Goal: Contribute content: Add original content to the website for others to see

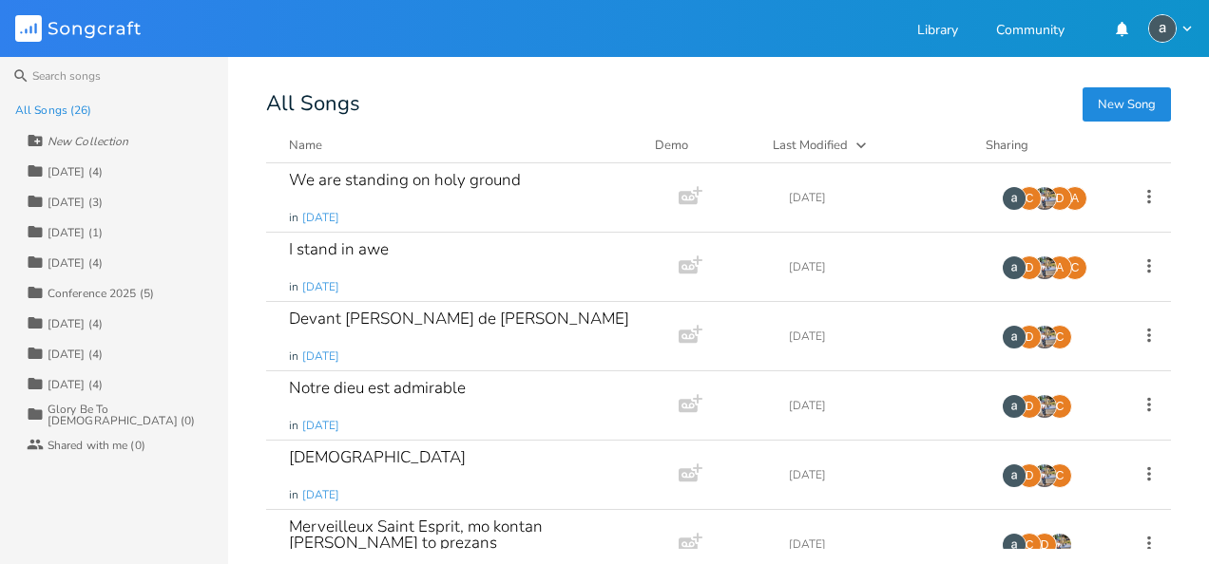
click at [48, 140] on div "New Collection" at bounding box center [88, 141] width 81 height 11
click at [113, 139] on div "New Collection" at bounding box center [88, 141] width 81 height 11
type input "[DATE]"
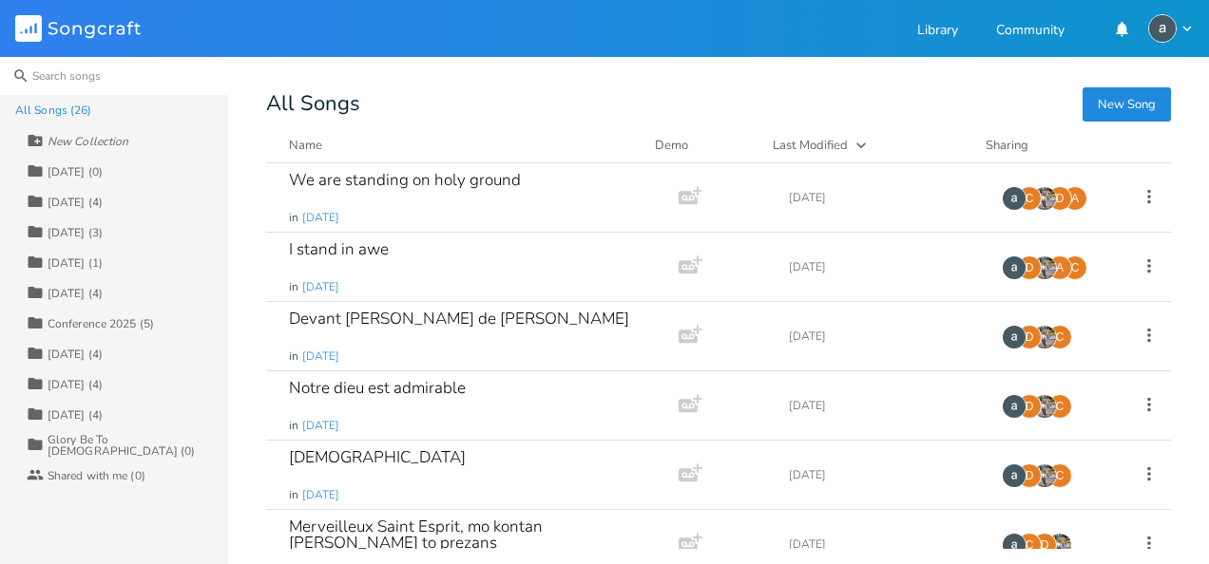
click at [171, 78] on input at bounding box center [114, 76] width 228 height 38
click at [141, 158] on div "Collection [DATE] (0)" at bounding box center [127, 171] width 201 height 30
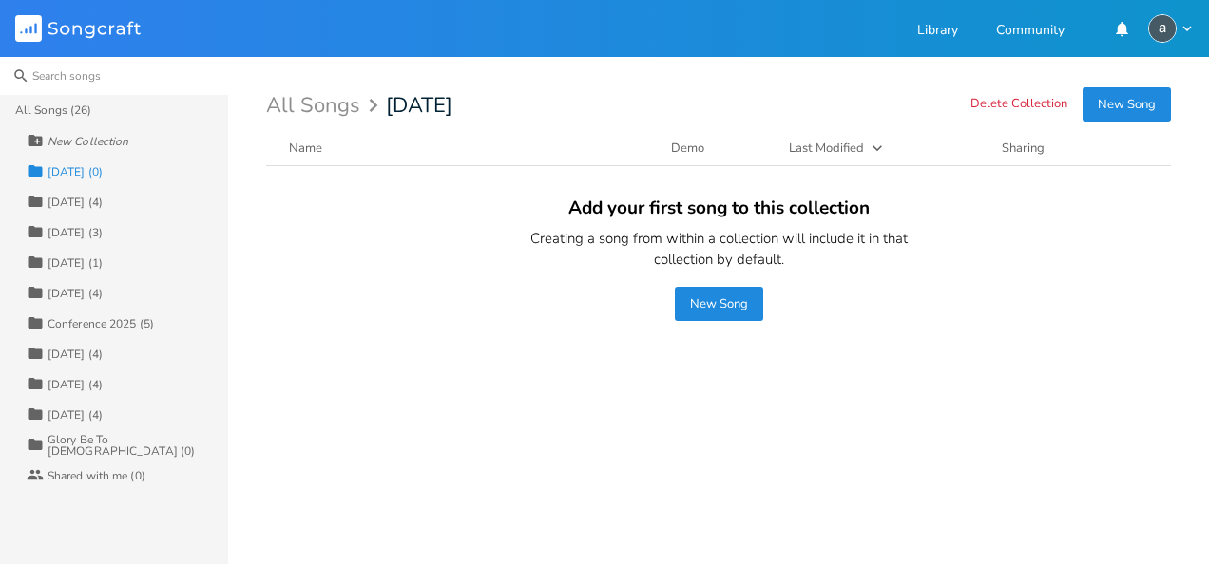
click at [50, 77] on input at bounding box center [114, 76] width 228 height 38
click at [42, 113] on div "All Songs (26)" at bounding box center [53, 110] width 76 height 11
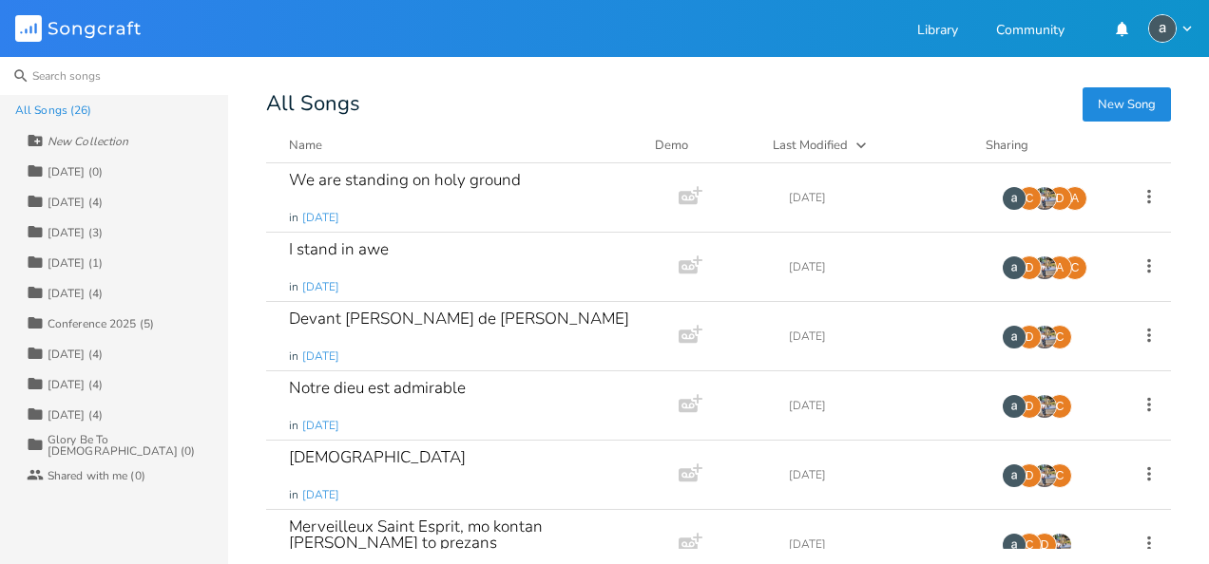
click at [97, 72] on input at bounding box center [114, 76] width 228 height 38
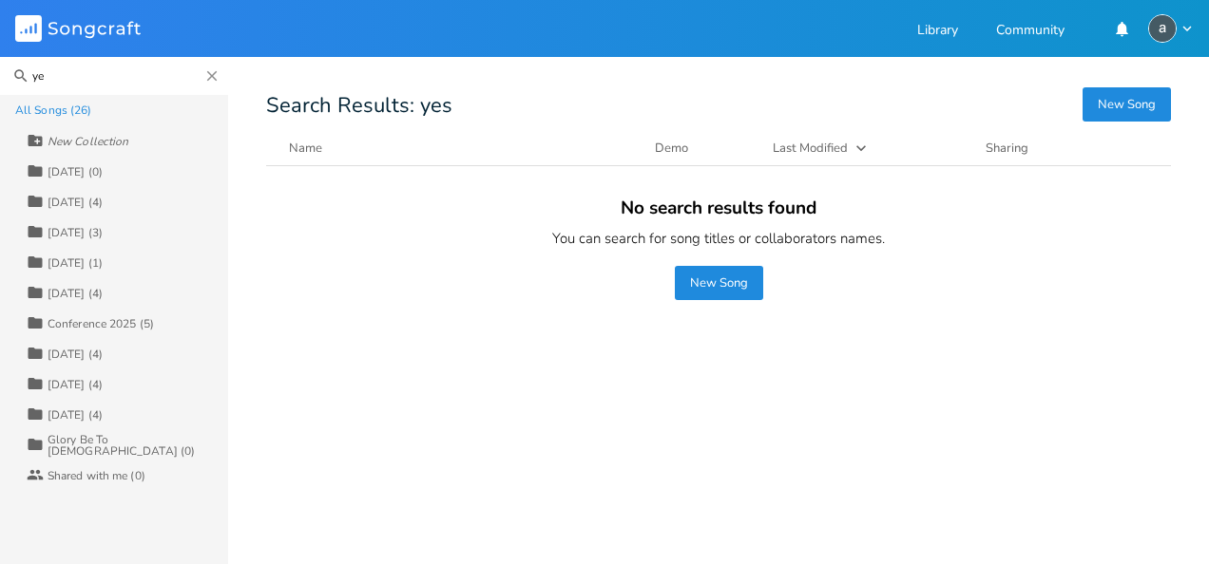
type input "y"
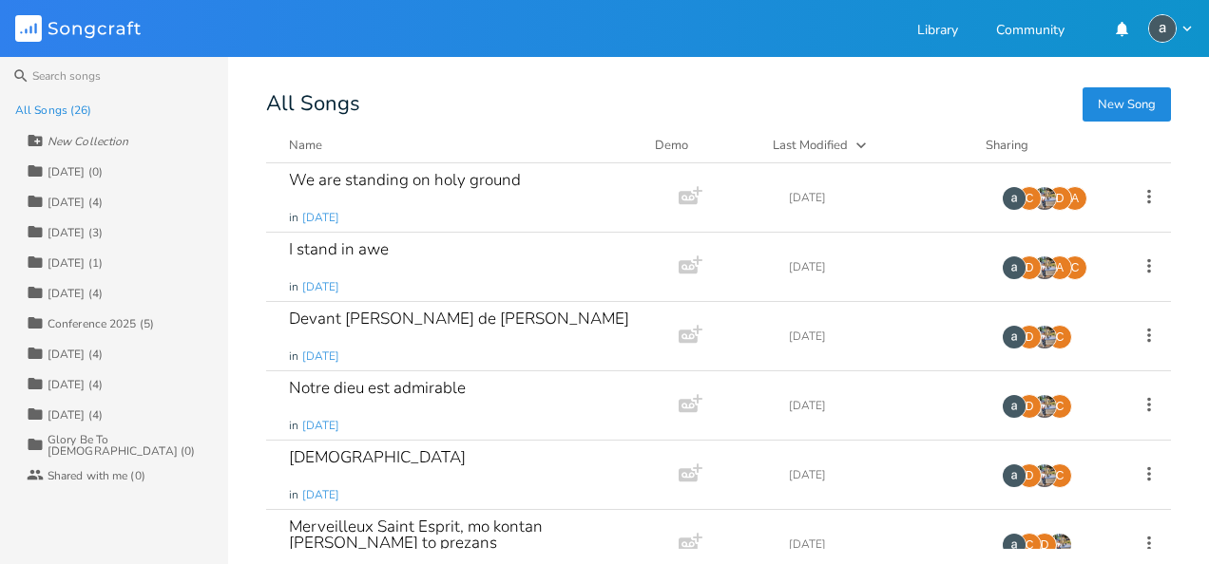
click at [1115, 108] on button "New Song" at bounding box center [1126, 104] width 88 height 34
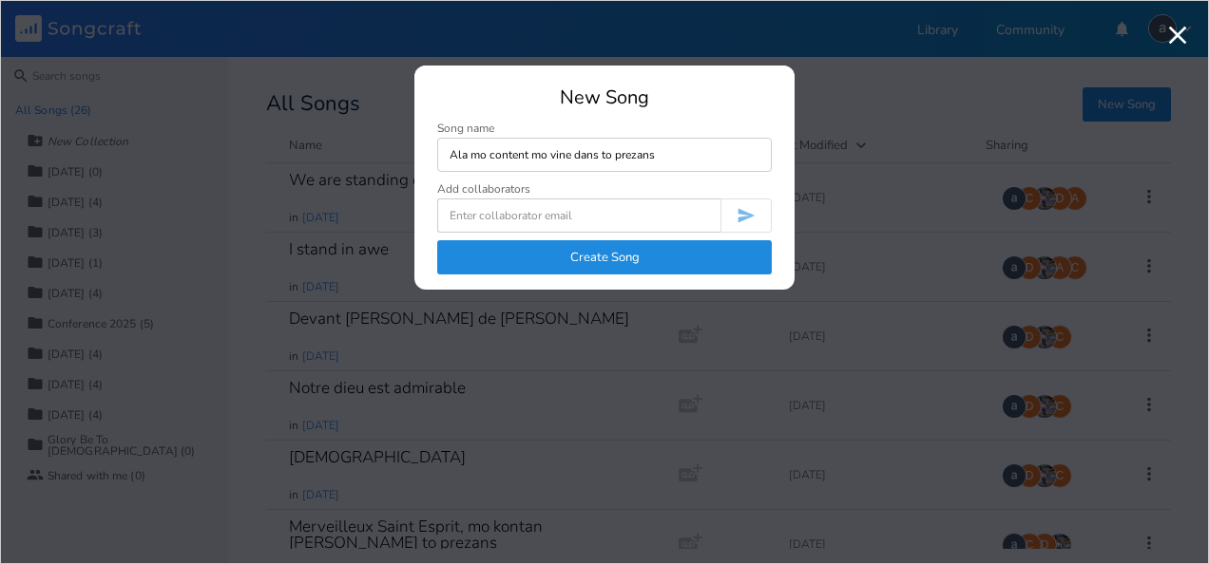
type input "Ala mo content mo vine dans to prezans"
click at [684, 266] on button "Create Song" at bounding box center [604, 257] width 334 height 34
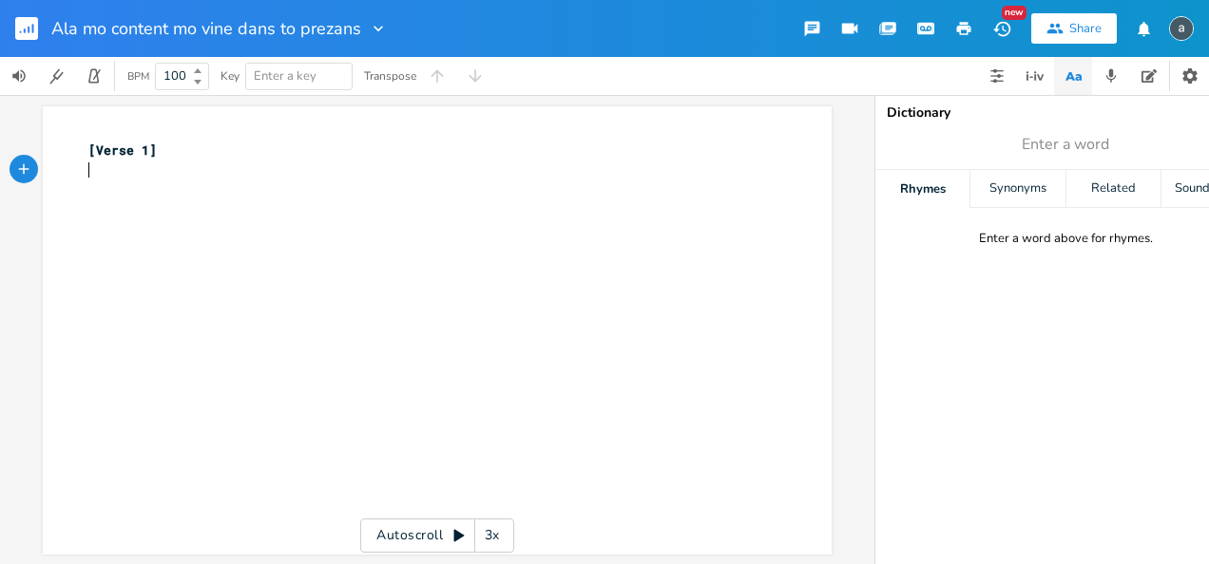
click at [380, 171] on pre "​" at bounding box center [428, 171] width 686 height 20
type textarea "Ala mo kontan mo vine dans to prezans"
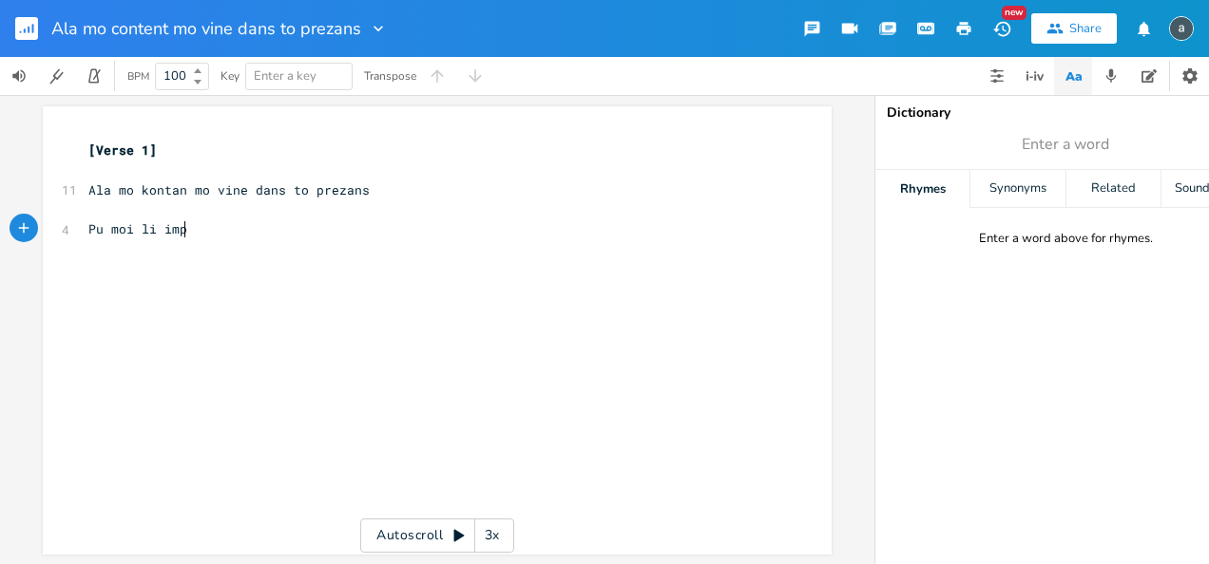
type textarea "Pu moi li impr"
type textarea "ortan"
type textarea "t mo ena reconaissance"
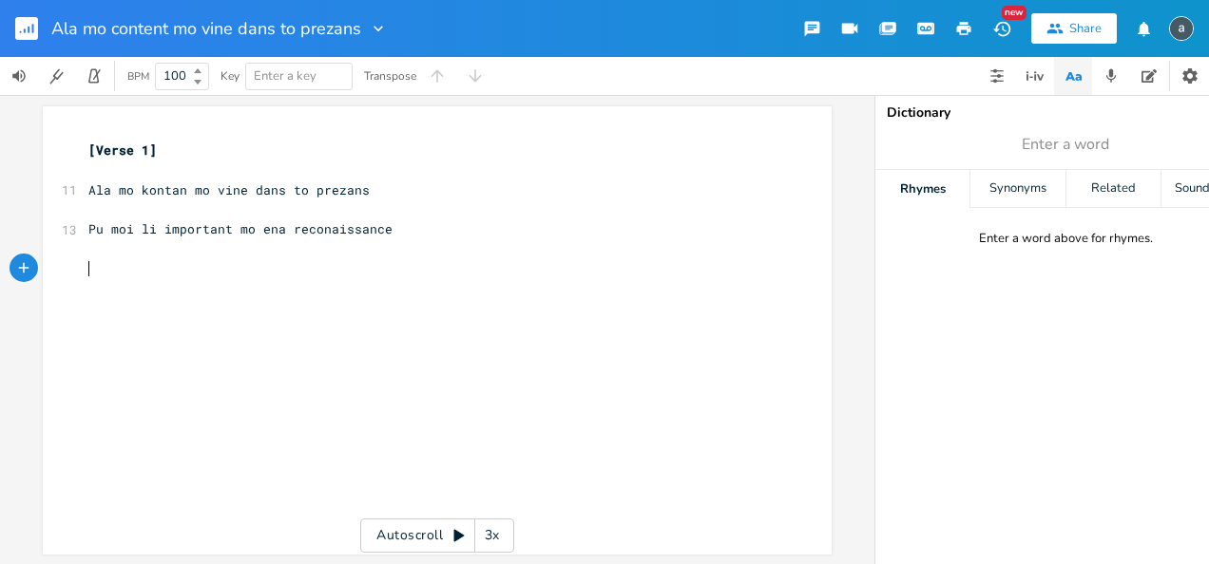
type textarea "m"
type textarea "Mo le [PERSON_NAME]"
type textarea "nser ci"
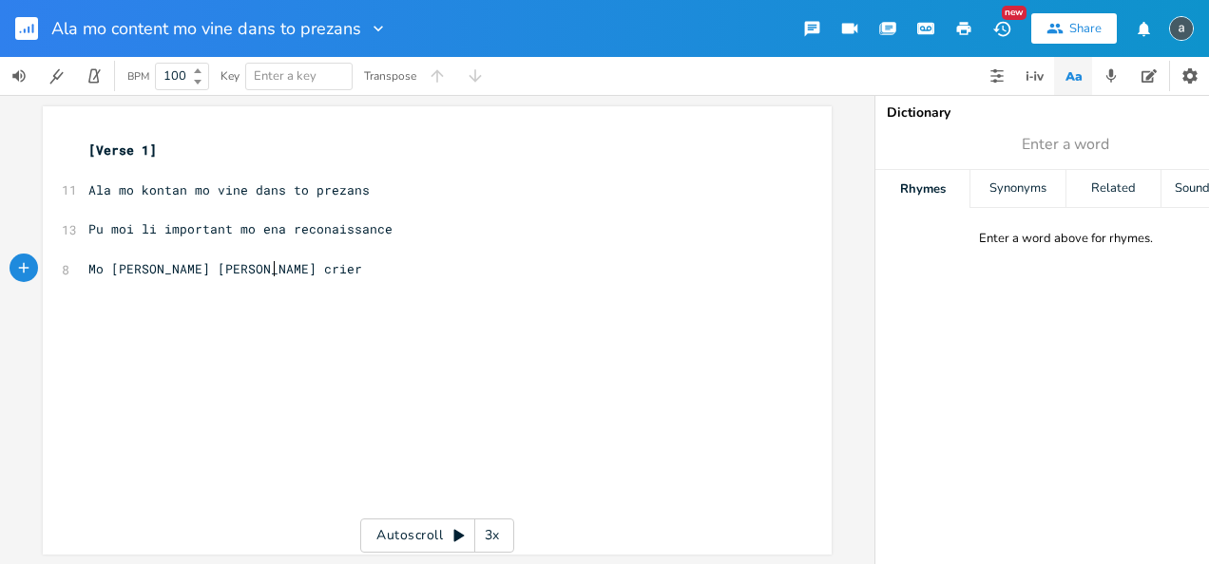
type textarea "rier"
type textarea ", mo [PERSON_NAME] la zoi"
type textarea "MO le chanter"
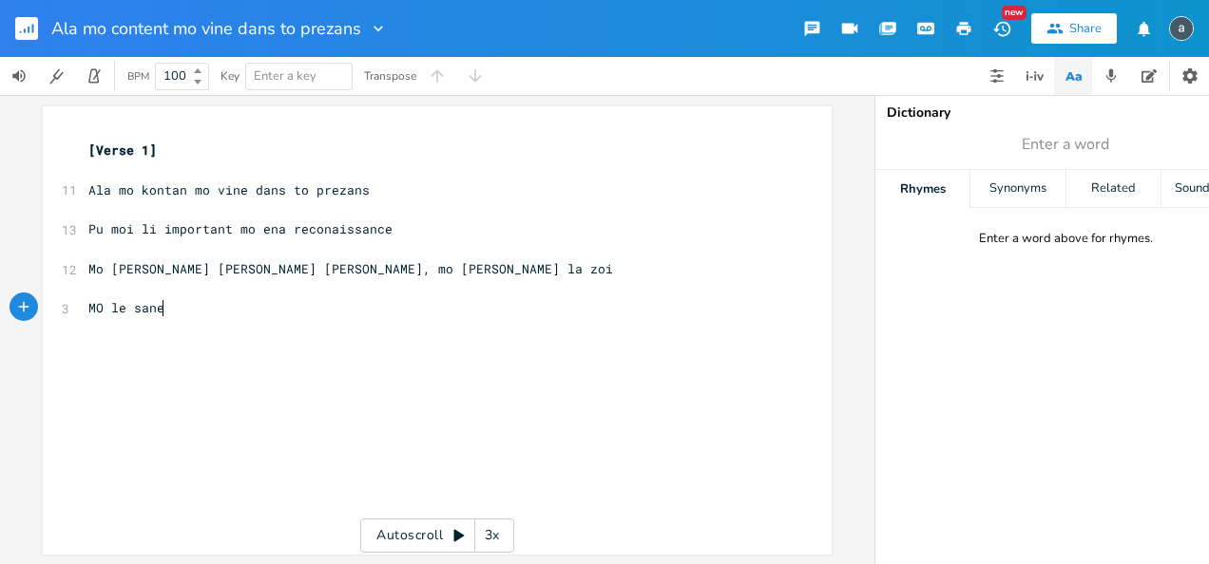
scroll to position [0, 29]
type textarea "sanet"
type textarea "y"
type textarea "ter, sante to lounge"
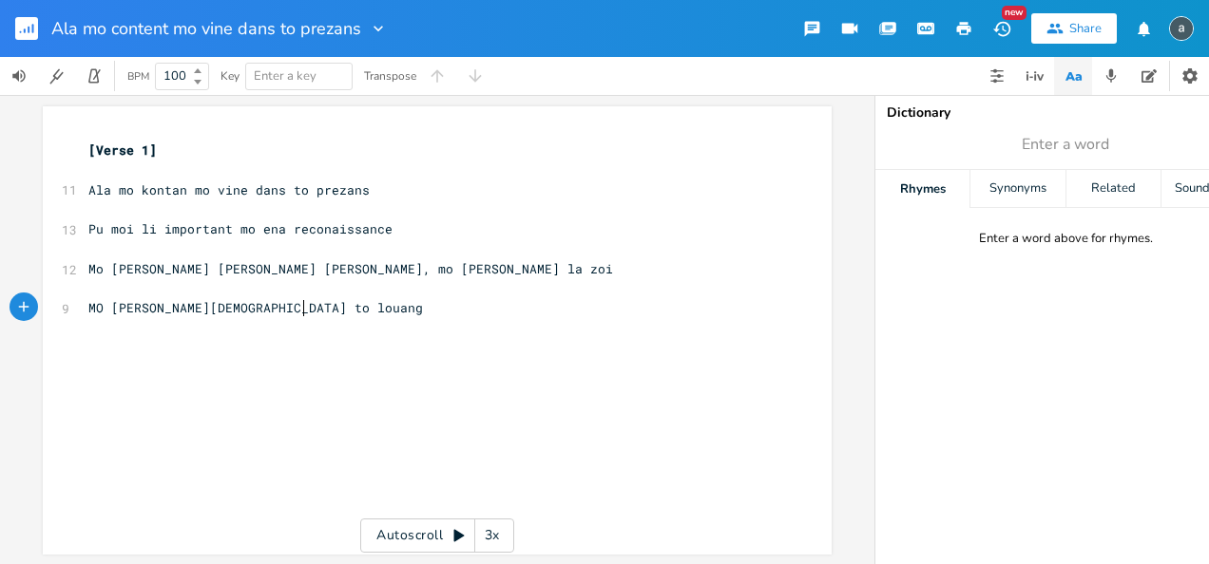
scroll to position [0, 27]
type textarea "ange"
click at [93, 314] on span "MO [PERSON_NAME][DEMOGRAPHIC_DATA] to [GEOGRAPHIC_DATA]" at bounding box center [297, 307] width 418 height 17
type textarea "o"
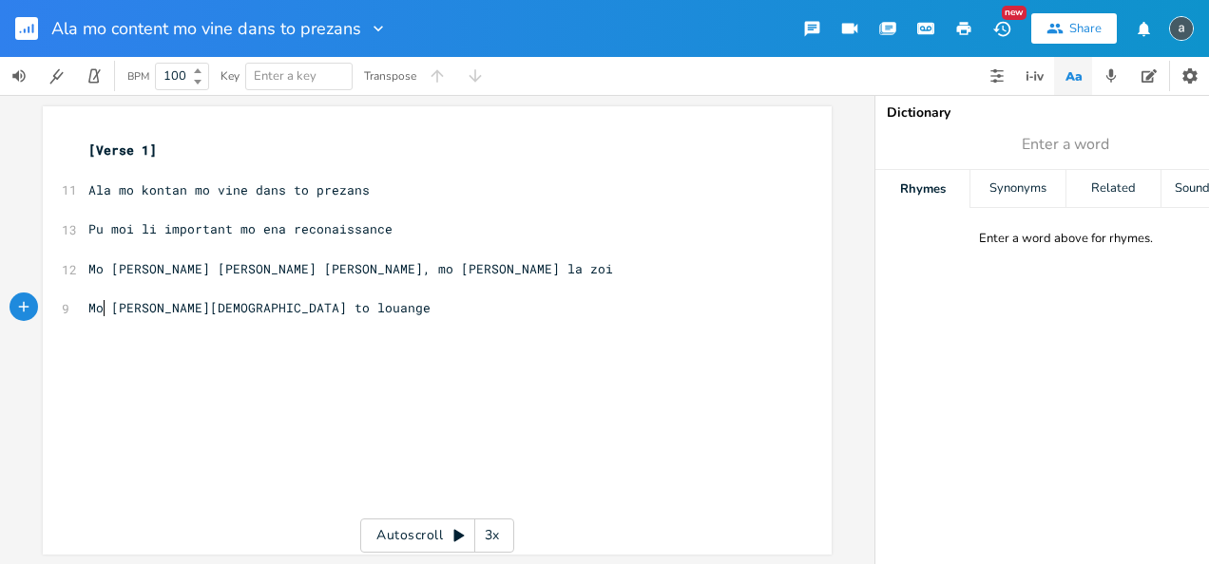
click at [95, 316] on pre "Mo [PERSON_NAME][DEMOGRAPHIC_DATA] to louange" at bounding box center [428, 308] width 686 height 20
click at [312, 310] on pre "Mo [PERSON_NAME][DEMOGRAPHIC_DATA] to louange" at bounding box center [428, 308] width 686 height 20
type textarea "Mo le creier"
type textarea "ier pu mo grand [PERSON_NAME]"
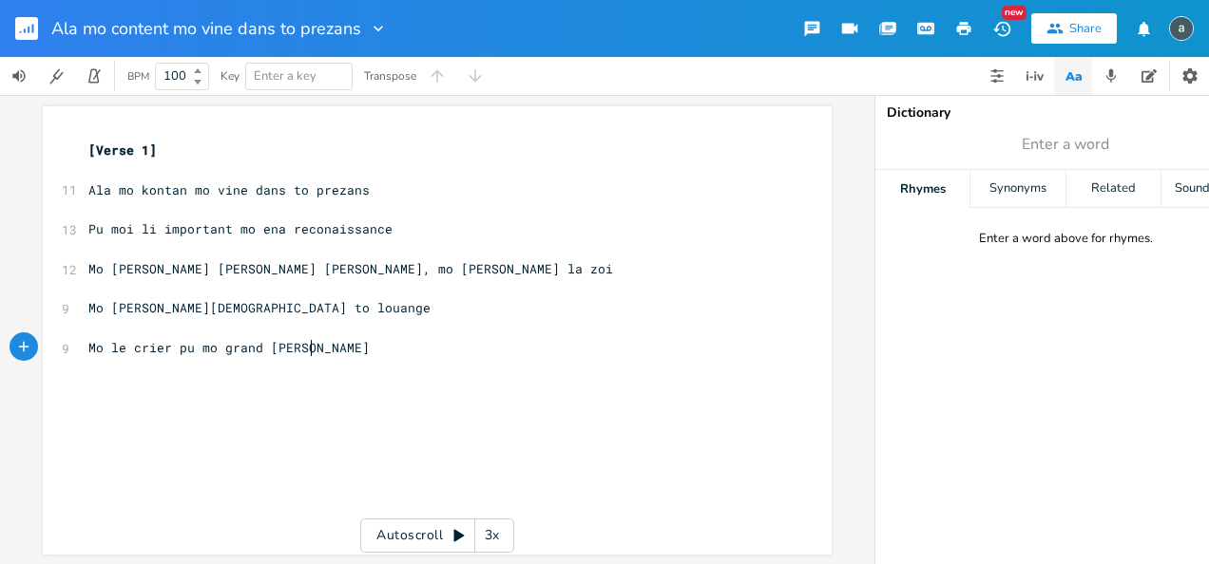
scroll to position [0, 130]
type textarea "Leve mo lame a"
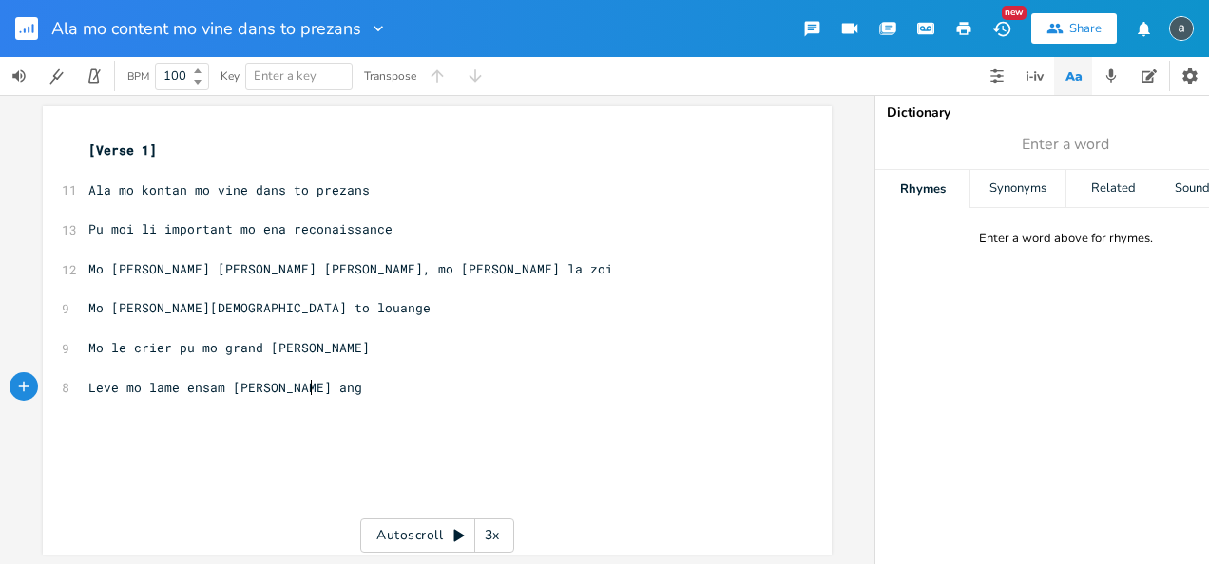
scroll to position [0, 114]
type textarea "ensam [PERSON_NAME] ange"
type textarea "Mo le"
click at [323, 318] on pre "​" at bounding box center [428, 328] width 686 height 20
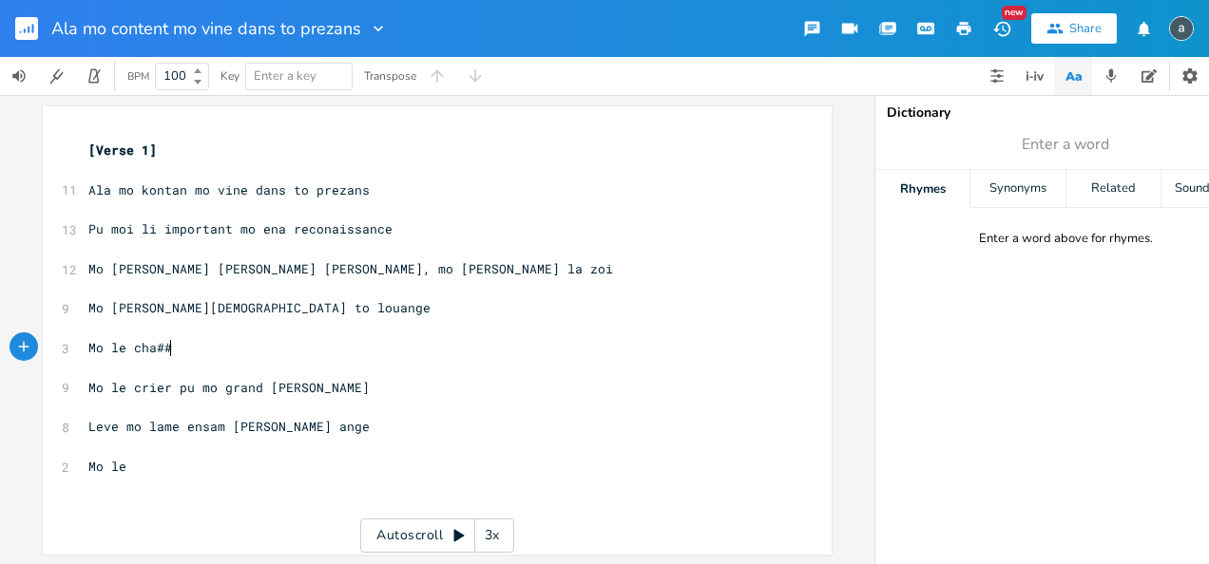
type textarea "Mo le cha###"
type textarea "danse pu mo grand vo"
type textarea "bonv=die"
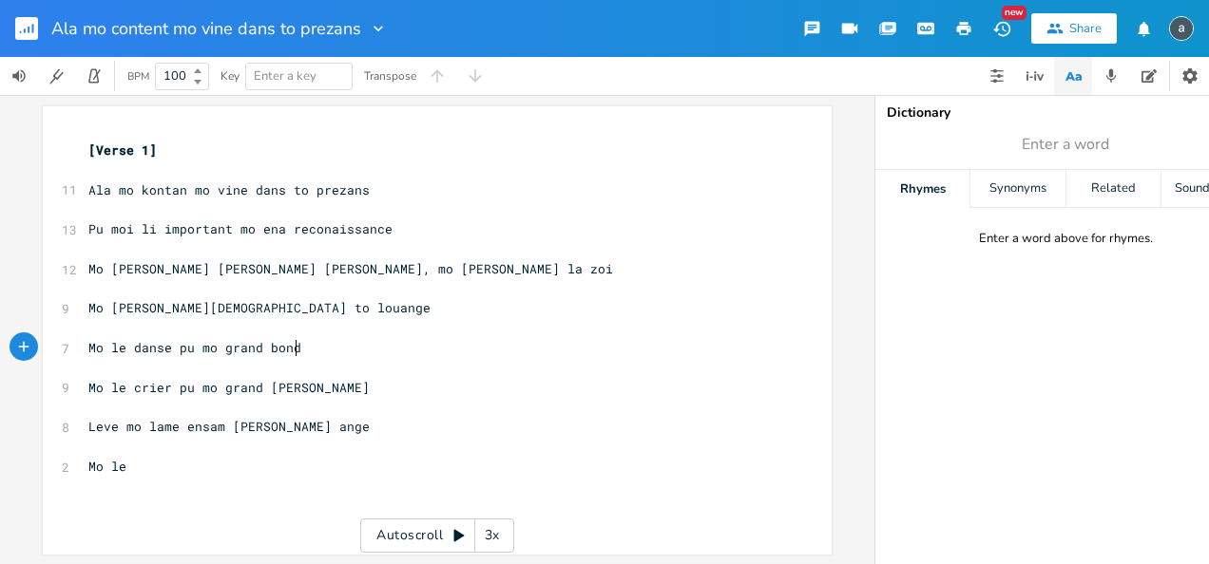
type textarea "die"
click at [315, 359] on pre "​" at bounding box center [428, 368] width 686 height 20
click at [324, 382] on pre "Mo le crier pu mo grand [PERSON_NAME]" at bounding box center [428, 388] width 686 height 20
type textarea "Mo le crier pu mo grand [PERSON_NAME]"
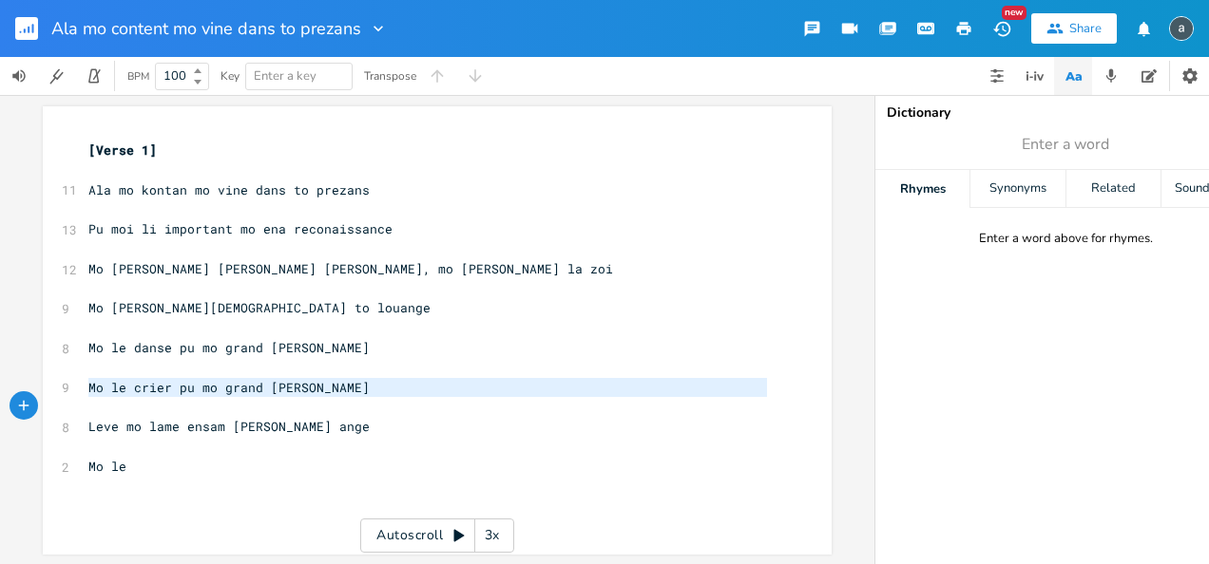
click at [324, 382] on pre "Mo le crier pu mo grand [PERSON_NAME]" at bounding box center [428, 388] width 686 height 20
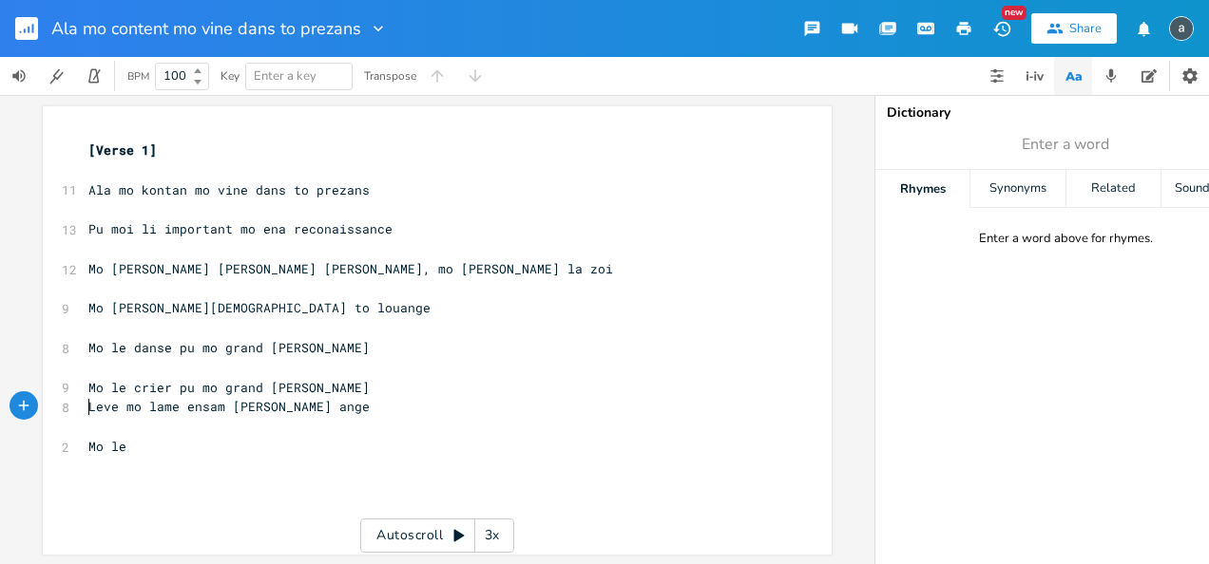
click at [85, 403] on pre "Leve mo lame ensam [PERSON_NAME] ange" at bounding box center [428, 407] width 686 height 20
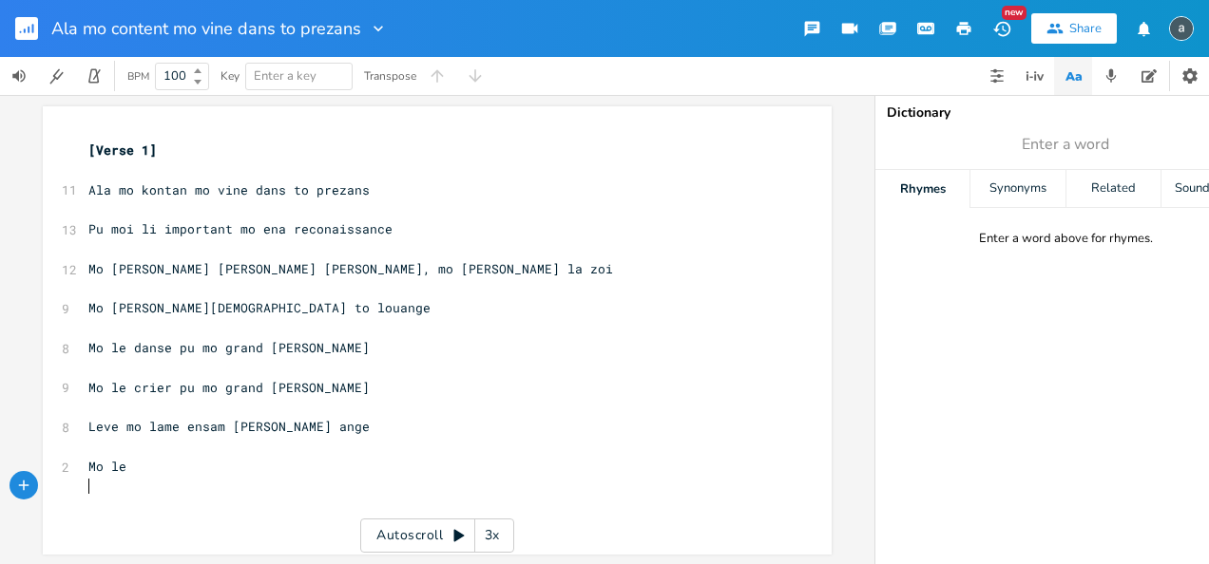
click at [154, 478] on pre "​" at bounding box center [428, 487] width 686 height 20
click at [154, 474] on pre "Mo le" at bounding box center [428, 467] width 686 height 20
type textarea "criere ="
type textarea "ki [PERSON_NAME] saint"
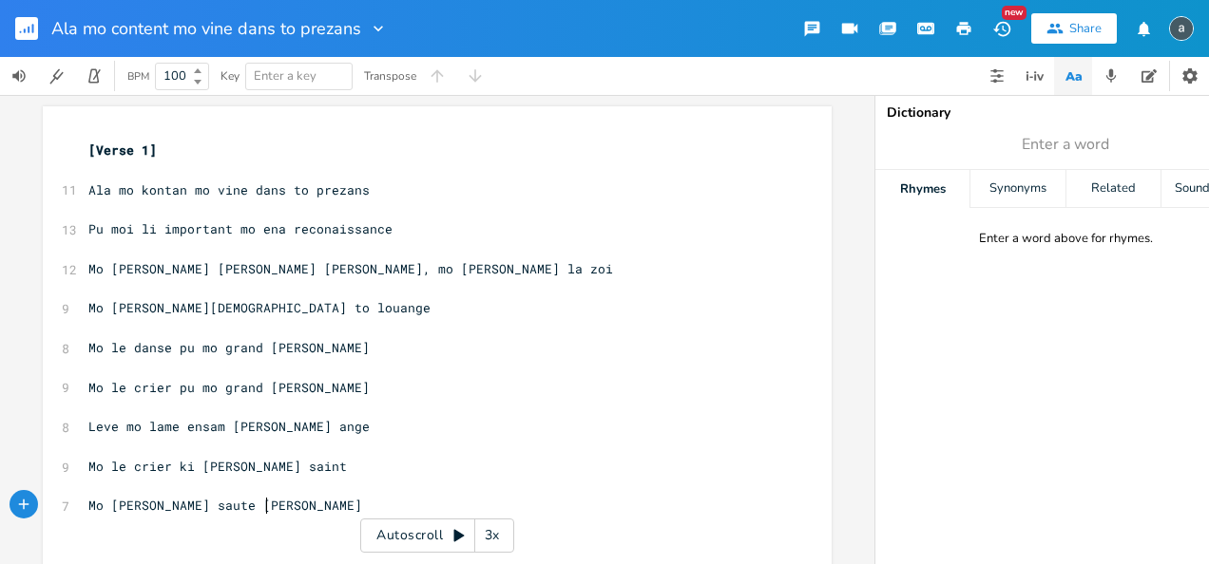
type textarea "Mo [PERSON_NAME] saute [PERSON_NAME]="
type textarea "crier"
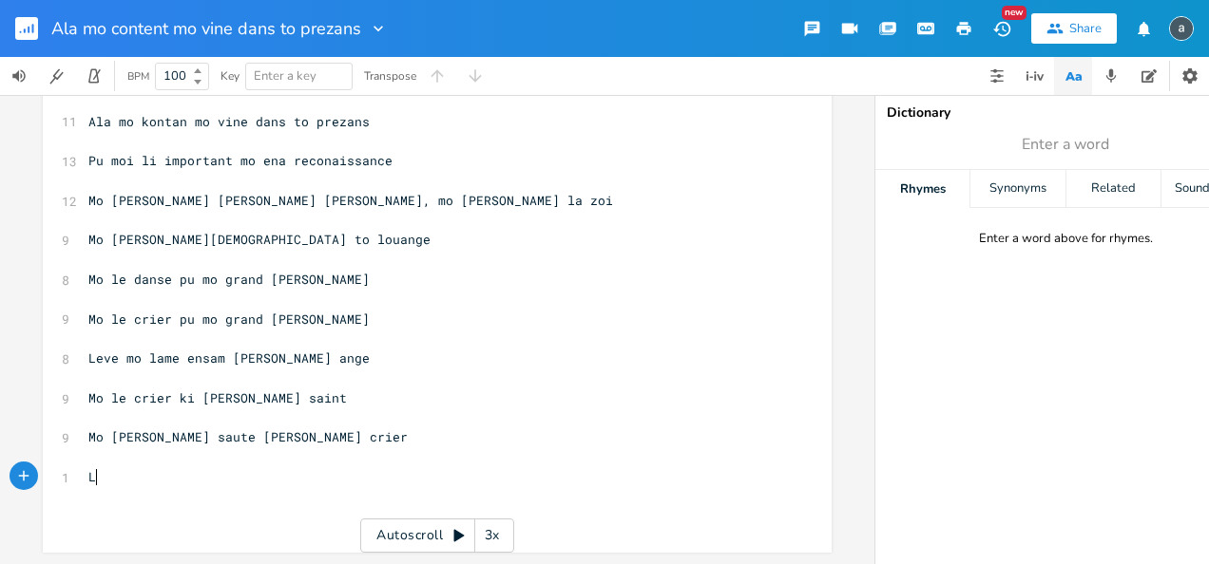
type textarea "La"
type textarea "Kan mo [PERSON_NAME] la zoi"
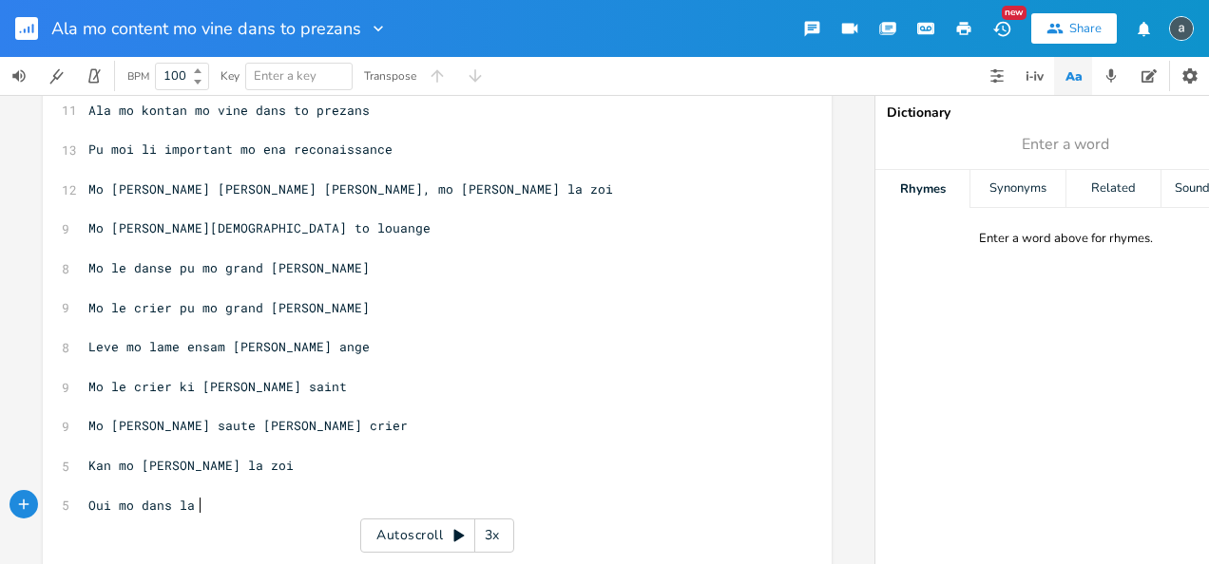
type textarea "Oui mo dans la x"
type textarea "zoi"
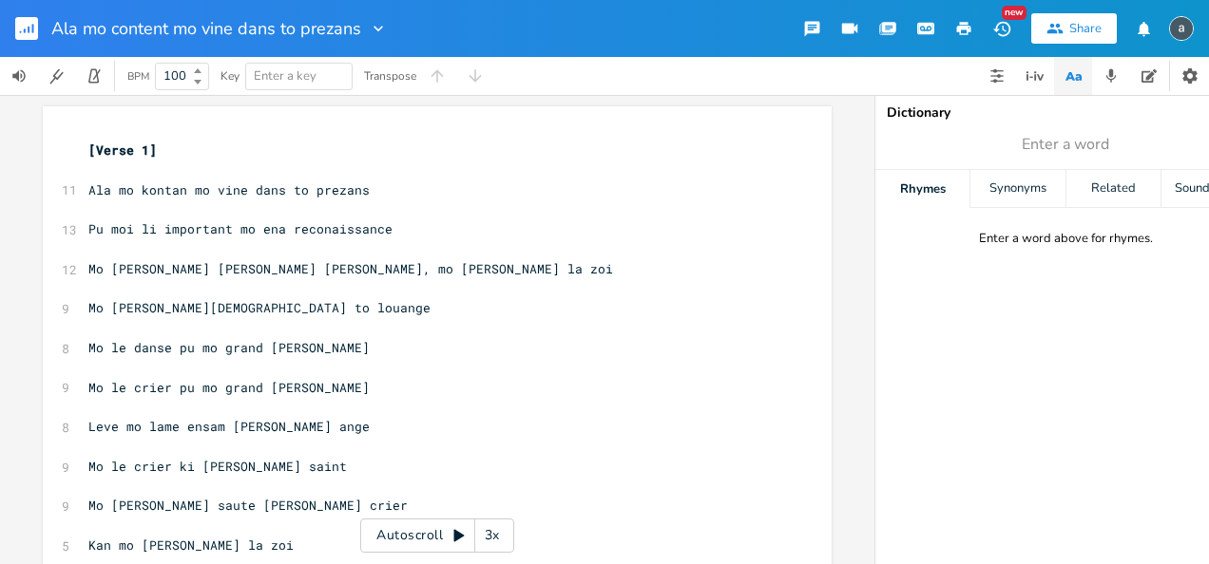
click at [307, 64] on span "Enter a key" at bounding box center [299, 77] width 90 height 26
type input "G"
click at [32, 30] on icon "button" at bounding box center [33, 29] width 2 height 10
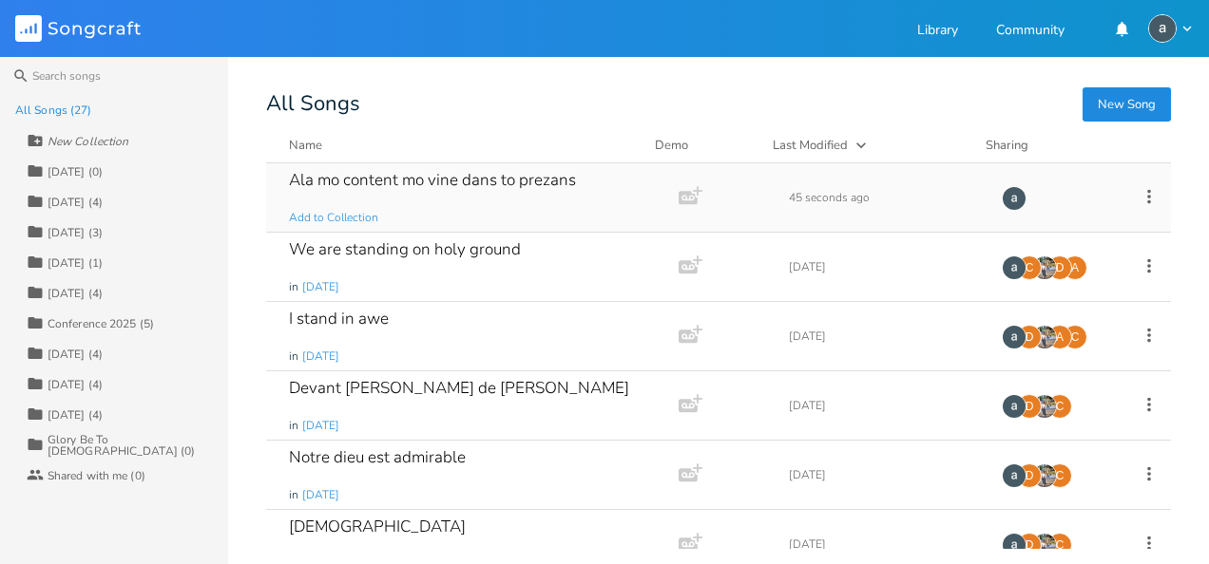
click at [1144, 188] on icon at bounding box center [1148, 196] width 21 height 21
click at [359, 215] on span "Add to Collection" at bounding box center [333, 218] width 89 height 16
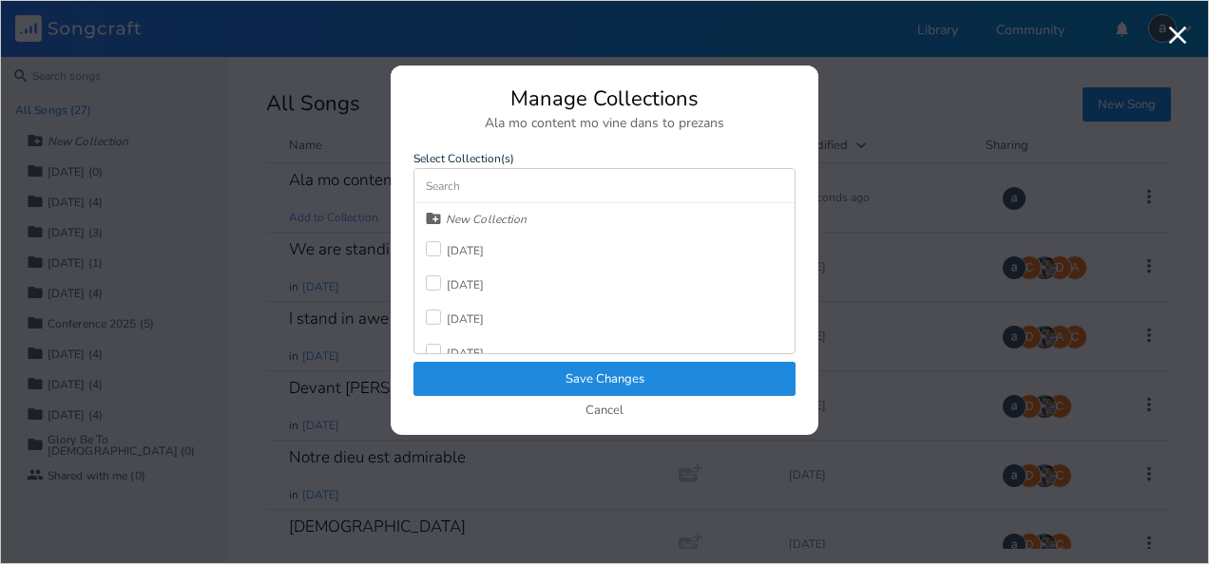
click at [477, 256] on div "[DATE]" at bounding box center [466, 250] width 38 height 11
click at [496, 380] on button "Save Changes" at bounding box center [604, 379] width 382 height 34
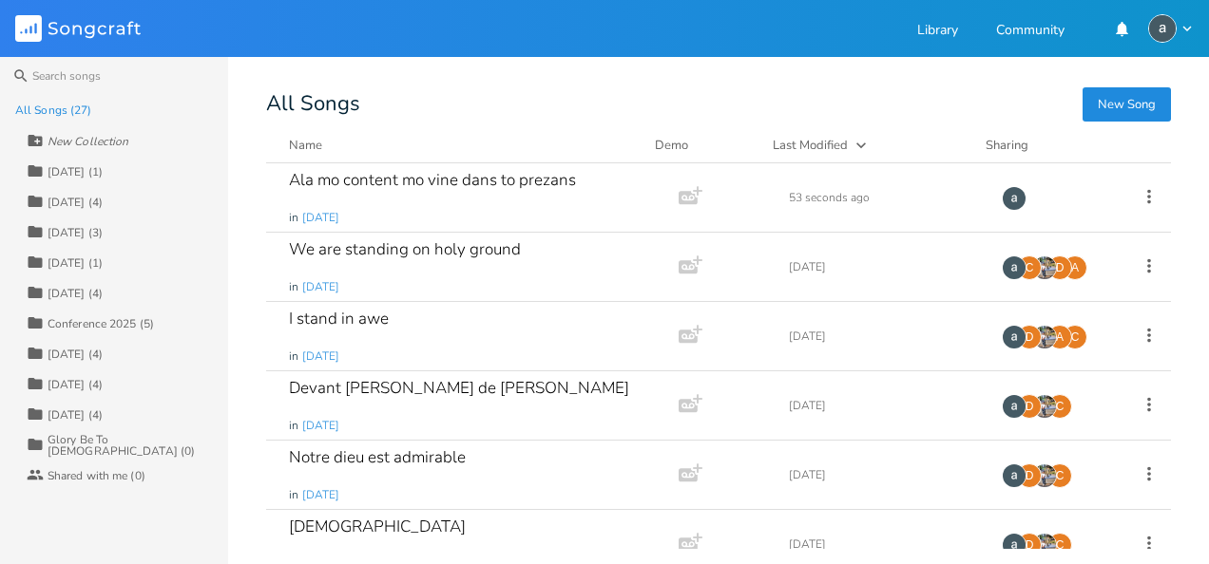
click at [1095, 105] on button "New Song" at bounding box center [1126, 104] width 88 height 34
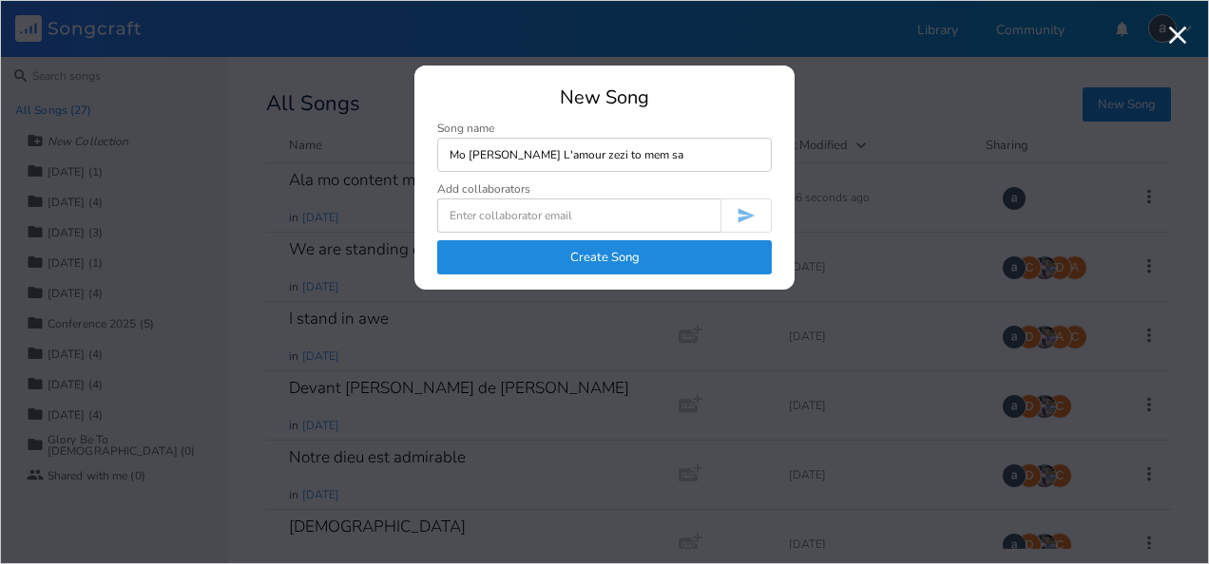
type input "Mo [PERSON_NAME] L'amour zezi to mem sa"
click at [711, 256] on button "Create Song" at bounding box center [604, 257] width 334 height 34
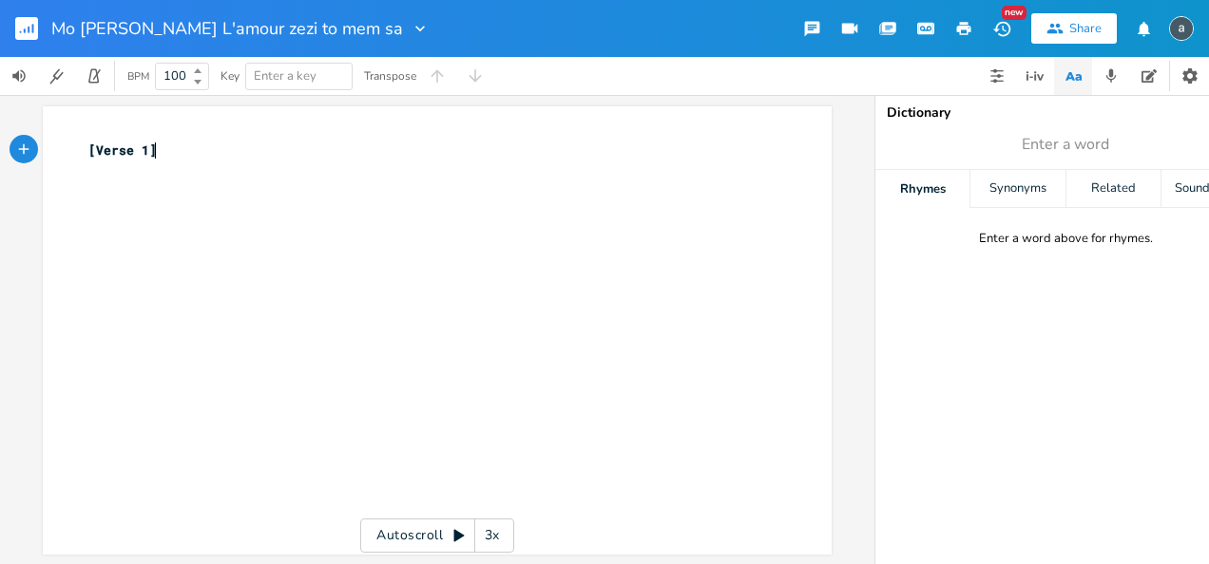
click at [21, 25] on rect "button" at bounding box center [26, 28] width 23 height 23
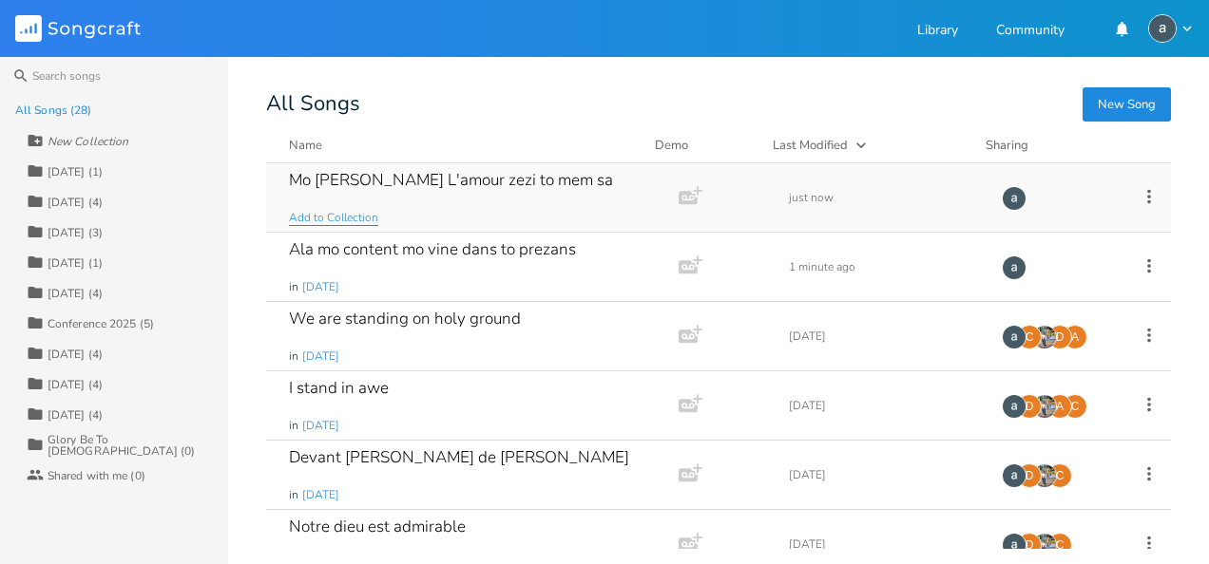
click at [359, 220] on span "Add to Collection" at bounding box center [333, 218] width 89 height 16
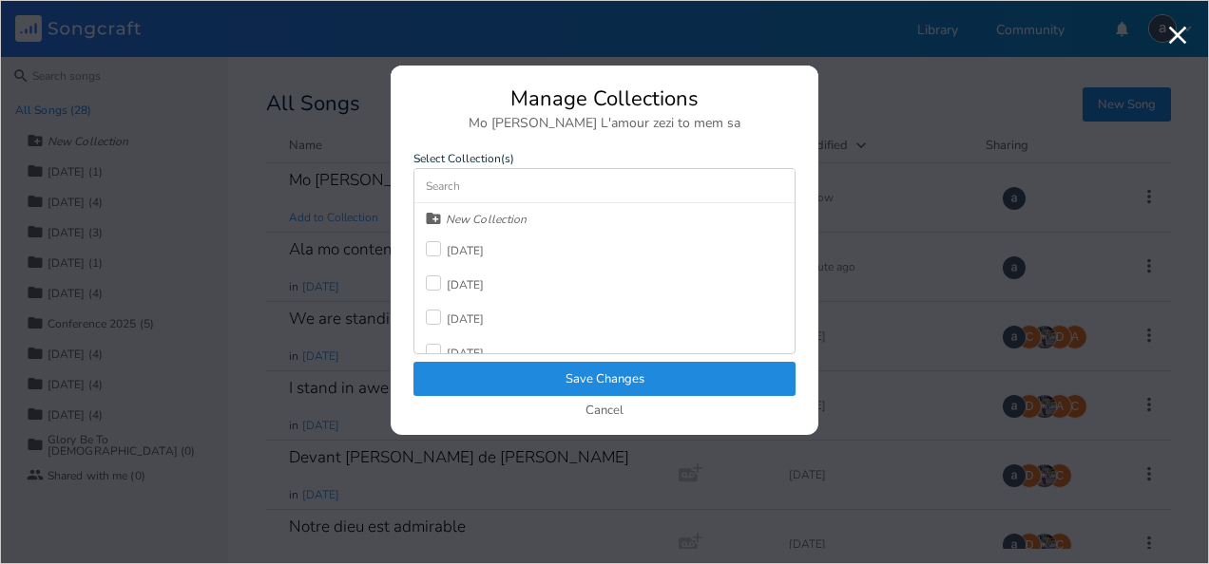
click at [449, 246] on div "[DATE]" at bounding box center [466, 250] width 38 height 11
click at [543, 377] on button "Save Changes" at bounding box center [604, 379] width 382 height 34
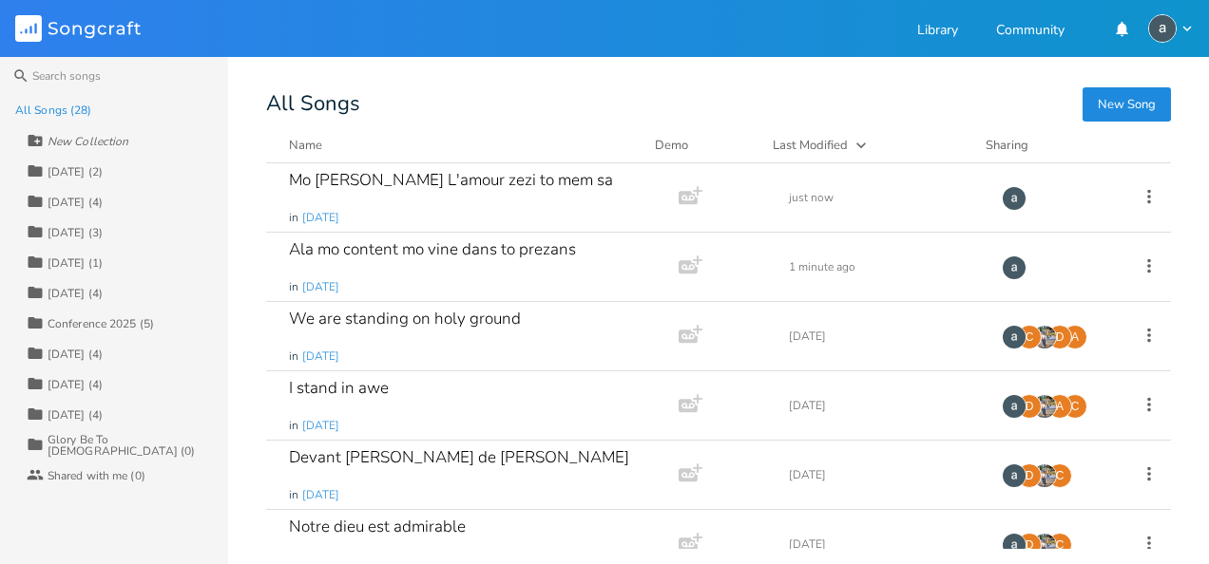
click at [1142, 82] on div "Search All Songs (28) New Collection Collection [DATE] (2) Collection [DATE] (4…" at bounding box center [604, 310] width 1209 height 507
click at [1137, 93] on button "New Song" at bounding box center [1126, 104] width 88 height 34
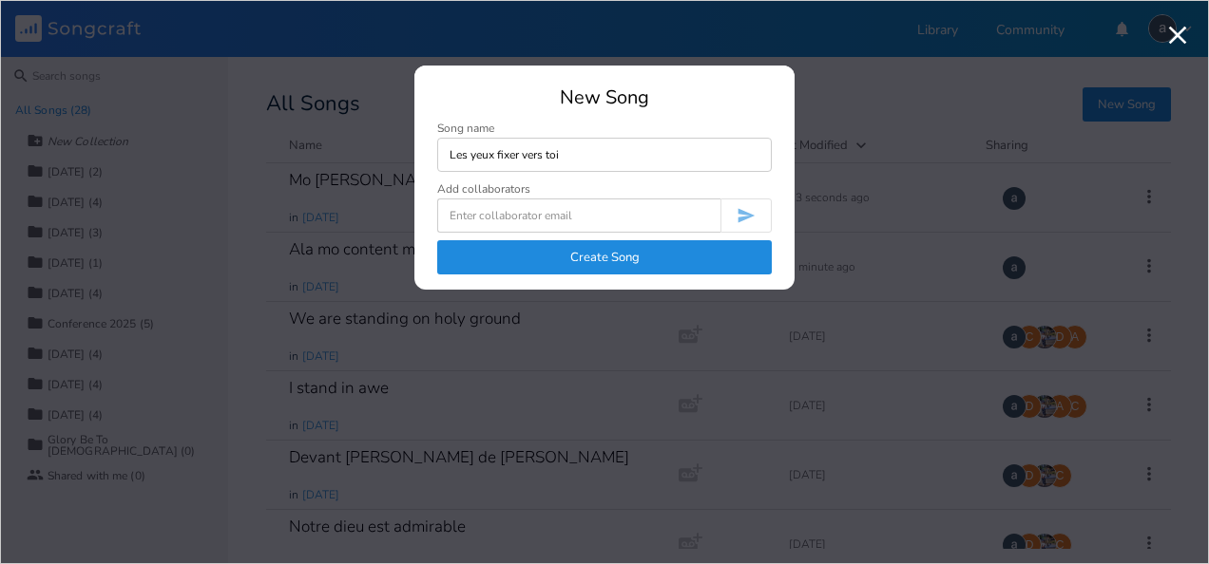
type input "Les yeux fixer vers toi"
click at [701, 250] on button "Create Song" at bounding box center [604, 257] width 334 height 34
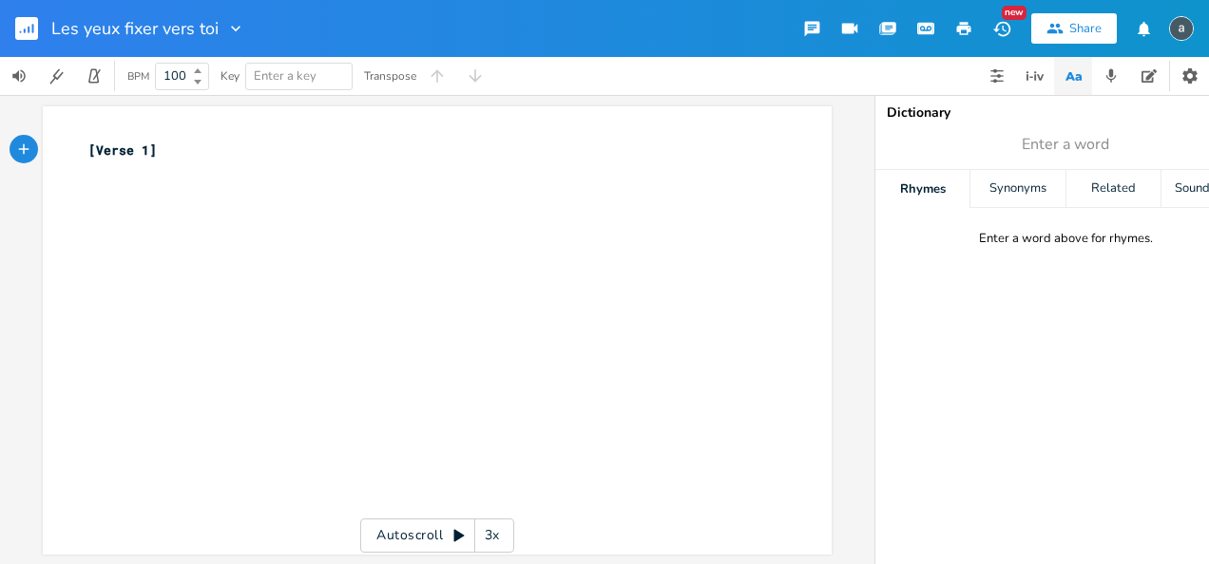
click at [27, 35] on rect "button" at bounding box center [26, 28] width 23 height 23
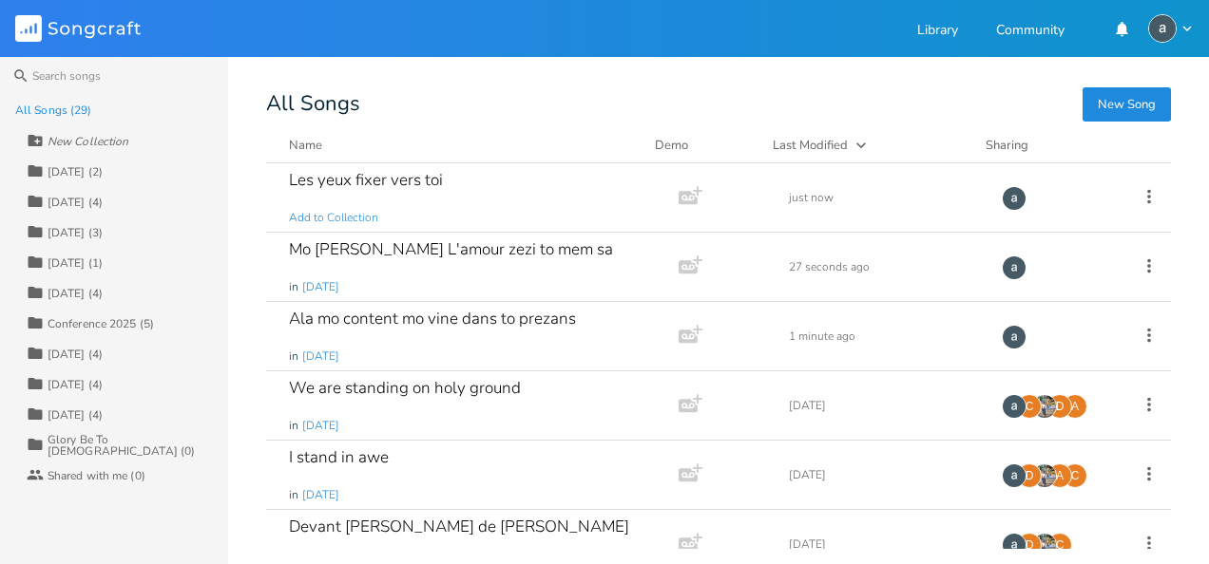
click at [1117, 112] on button "New Song" at bounding box center [1126, 104] width 88 height 34
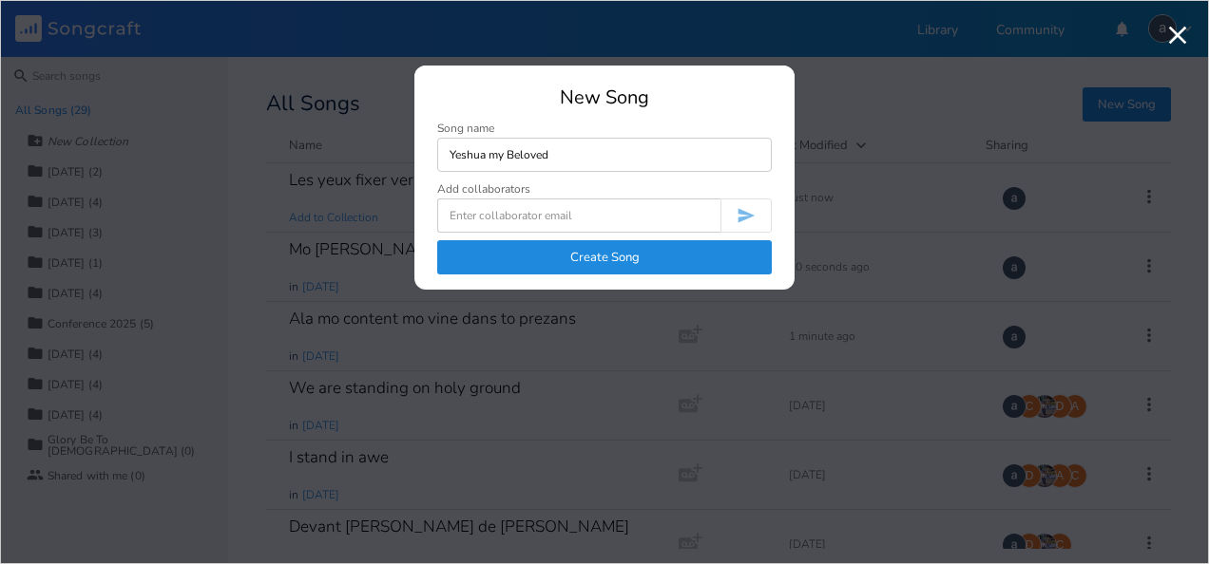
type input "Yeshua my Beloved"
click at [720, 267] on button "Create Song" at bounding box center [604, 257] width 334 height 34
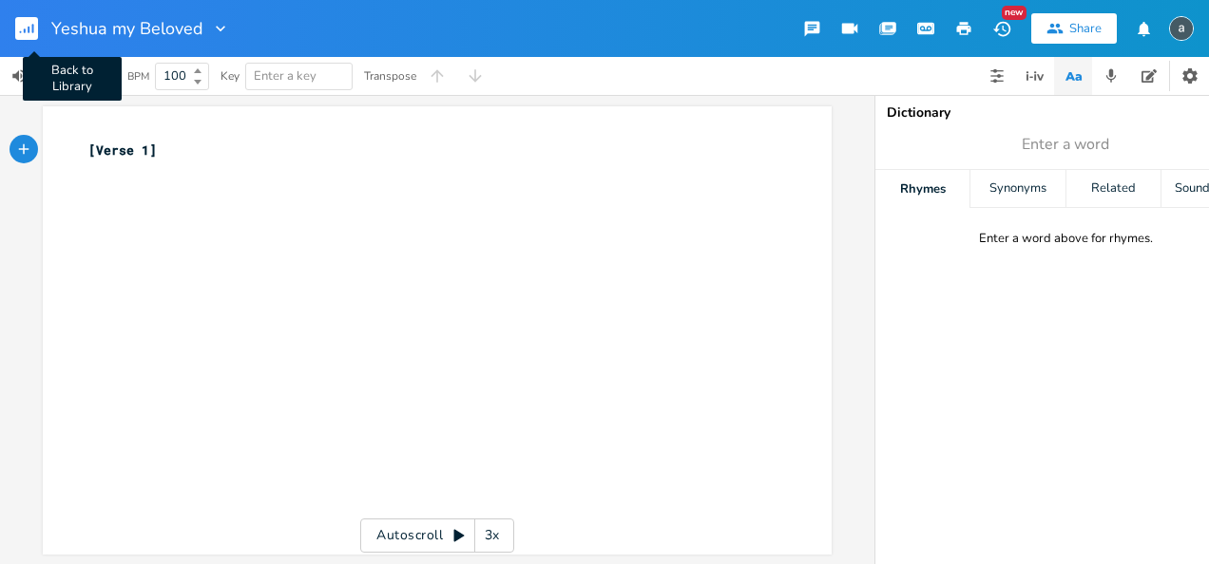
click at [30, 19] on rect "button" at bounding box center [26, 28] width 23 height 23
click at [188, 182] on div "xxxxxxxxxx [Verse 1] ​" at bounding box center [428, 161] width 686 height 48
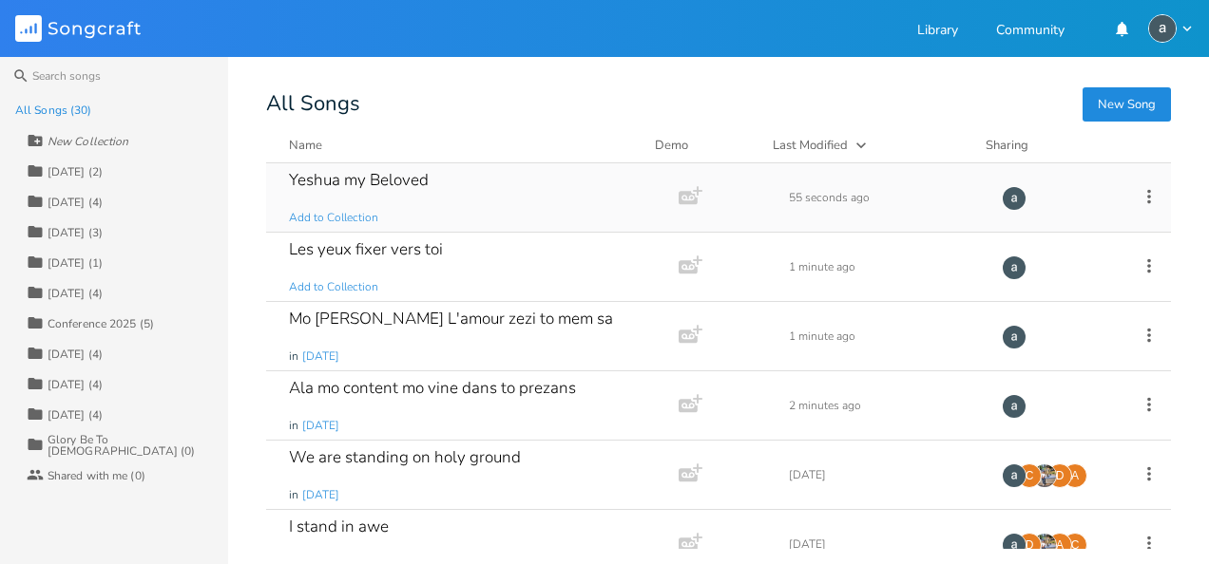
click at [414, 188] on div "Yeshua my Beloved" at bounding box center [359, 180] width 140 height 16
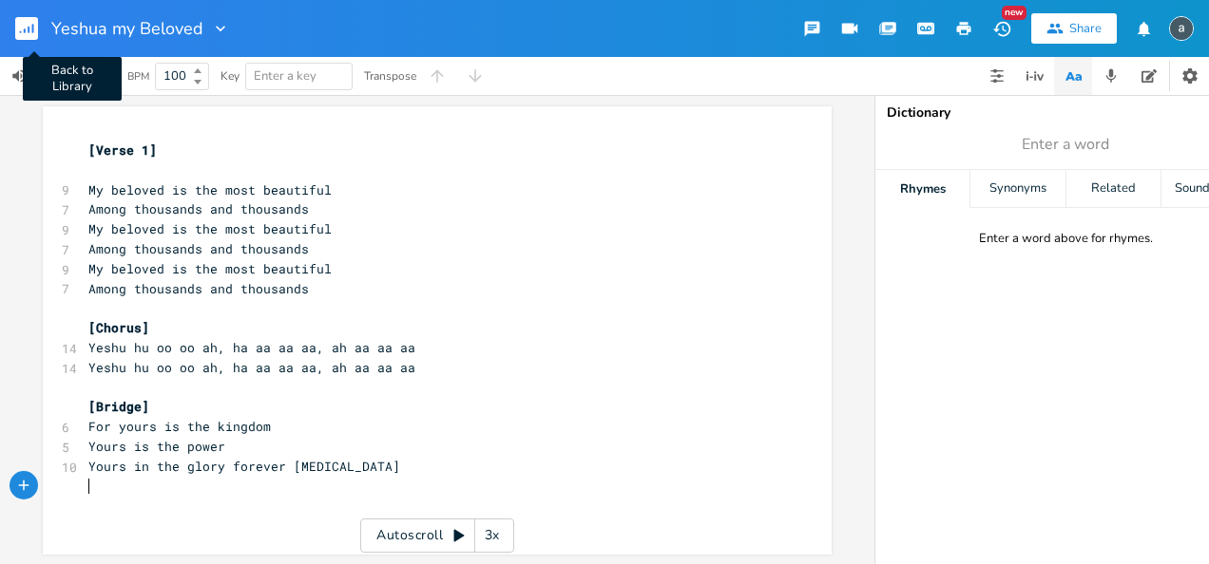
click at [26, 29] on rect "button" at bounding box center [26, 28] width 23 height 23
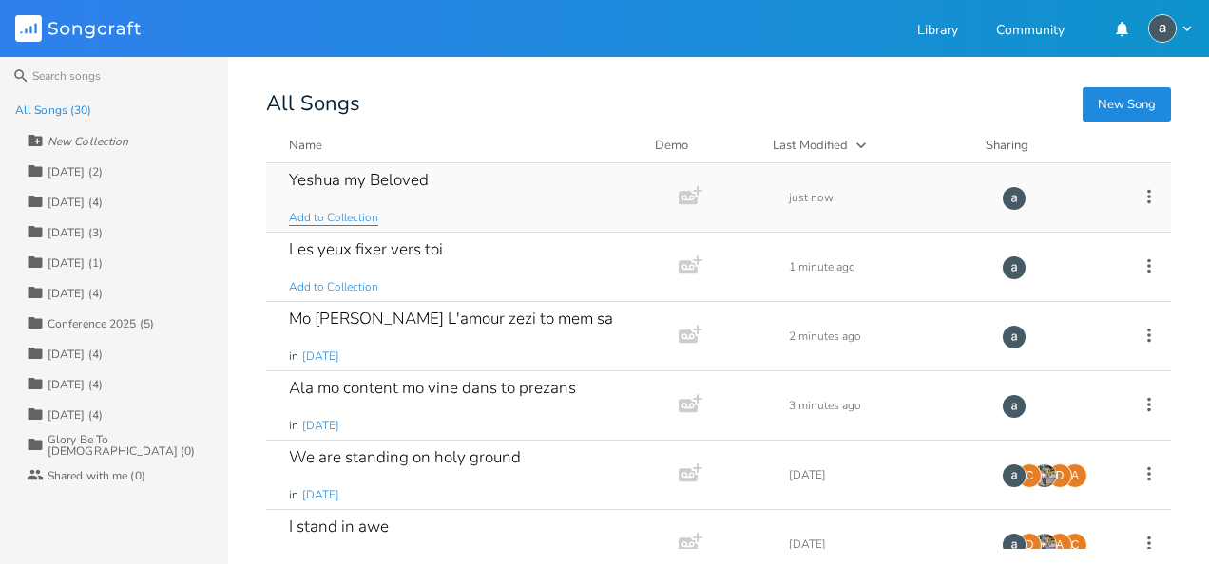
click at [333, 213] on span "Add to Collection" at bounding box center [333, 218] width 89 height 16
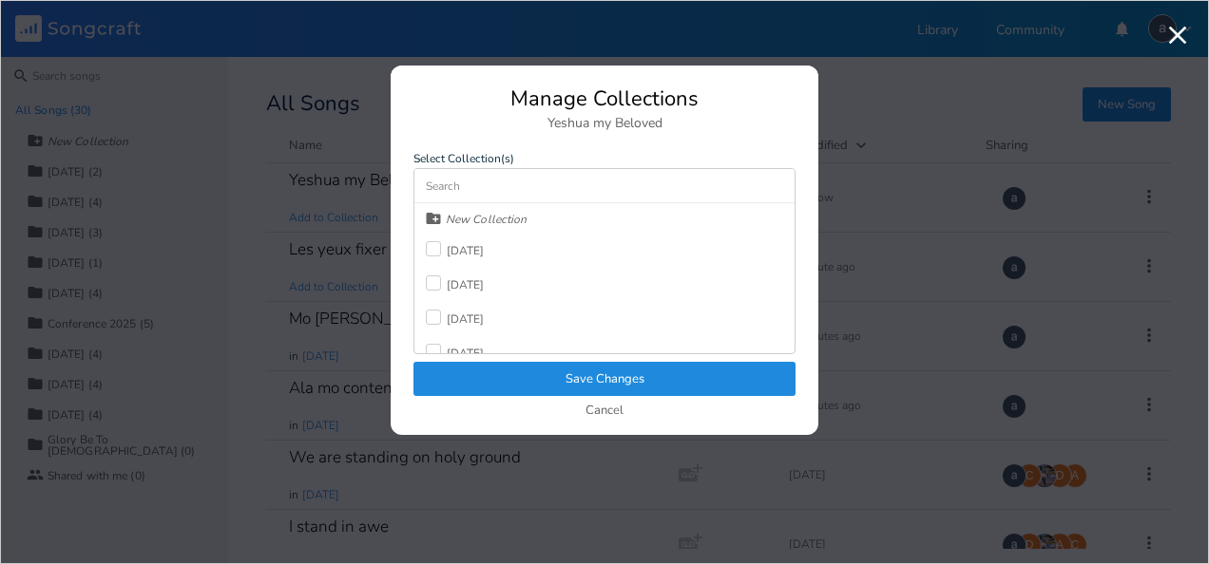
click at [454, 246] on div "[DATE]" at bounding box center [466, 250] width 38 height 11
click at [506, 378] on button "Save Changes" at bounding box center [604, 379] width 382 height 34
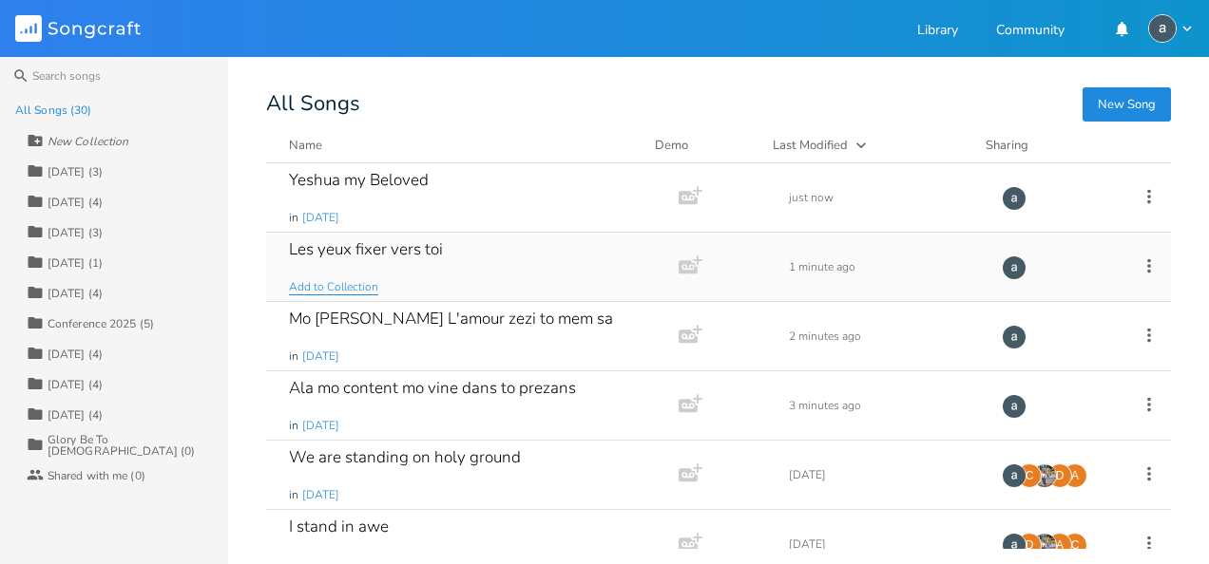
click at [357, 289] on span "Add to Collection" at bounding box center [333, 287] width 89 height 16
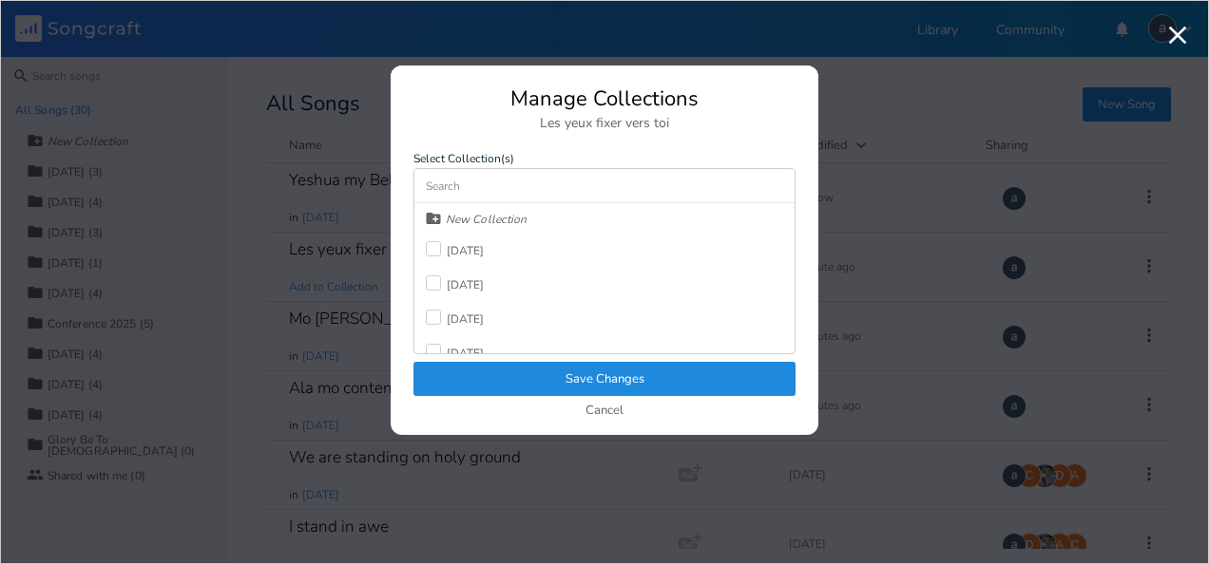
click at [434, 241] on div at bounding box center [433, 248] width 15 height 15
click at [519, 370] on button "Save Changes" at bounding box center [604, 379] width 382 height 34
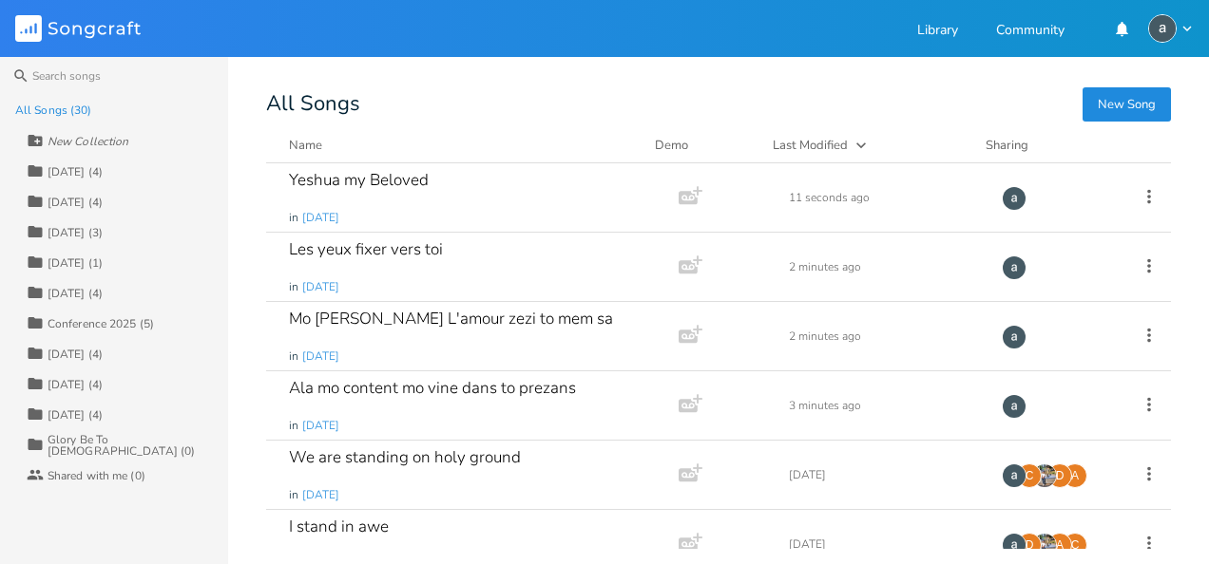
click at [103, 166] on div "[DATE] (4)" at bounding box center [75, 171] width 55 height 11
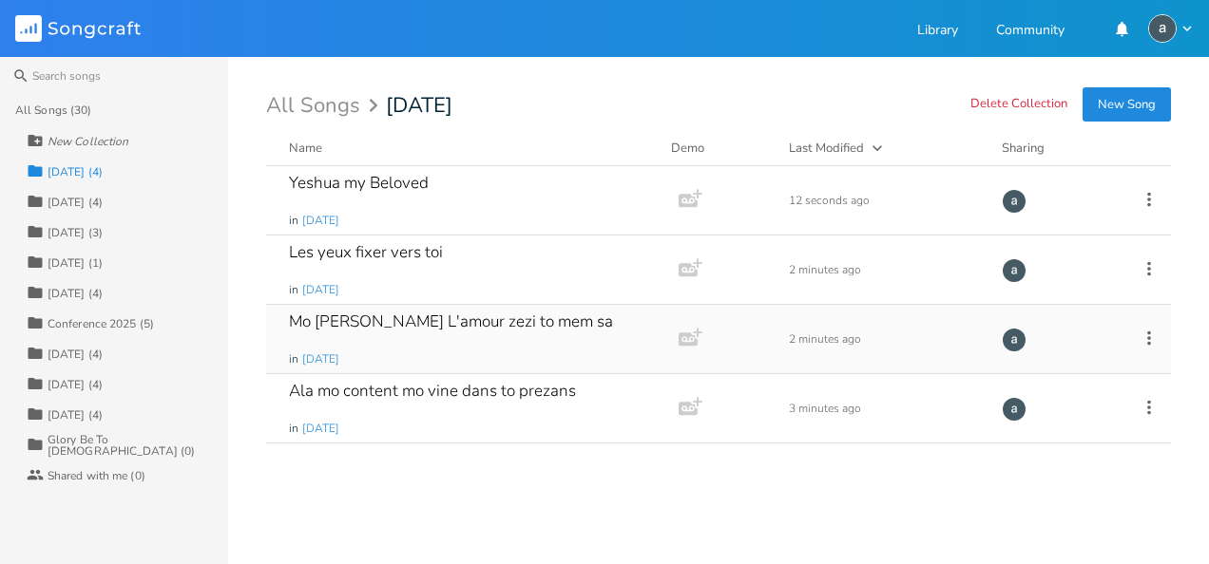
click at [416, 314] on div "Mo [PERSON_NAME] L'amour zezi to mem sa" at bounding box center [451, 322] width 324 height 16
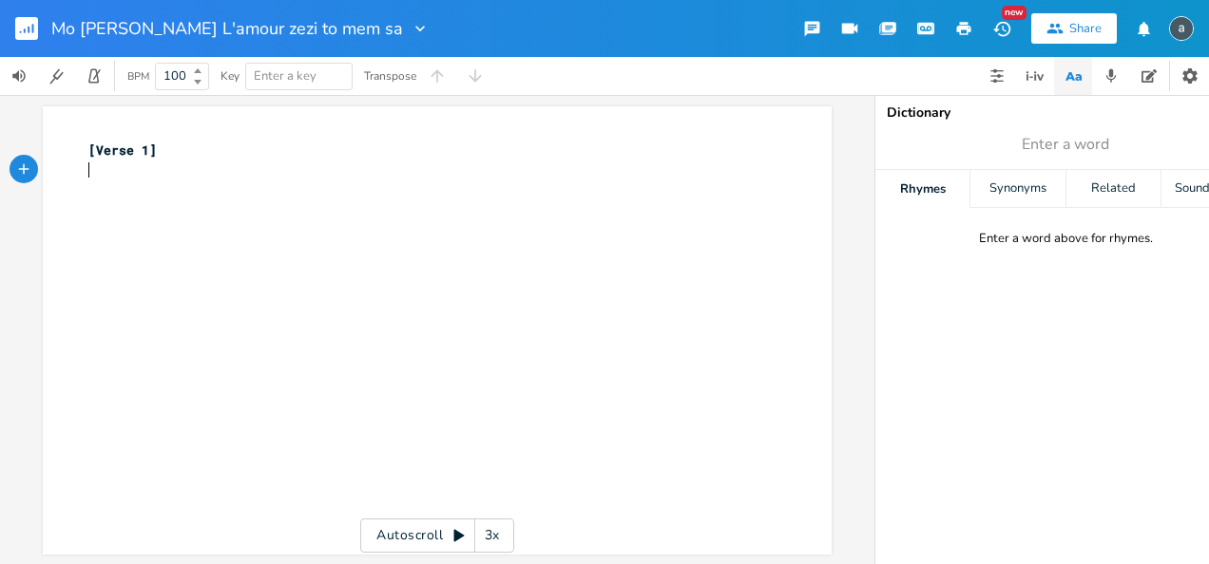
click at [143, 185] on div "xxxxxxxxxx [Verse 1] ​" at bounding box center [452, 349] width 734 height 424
click at [32, 23] on rect "button" at bounding box center [26, 28] width 23 height 23
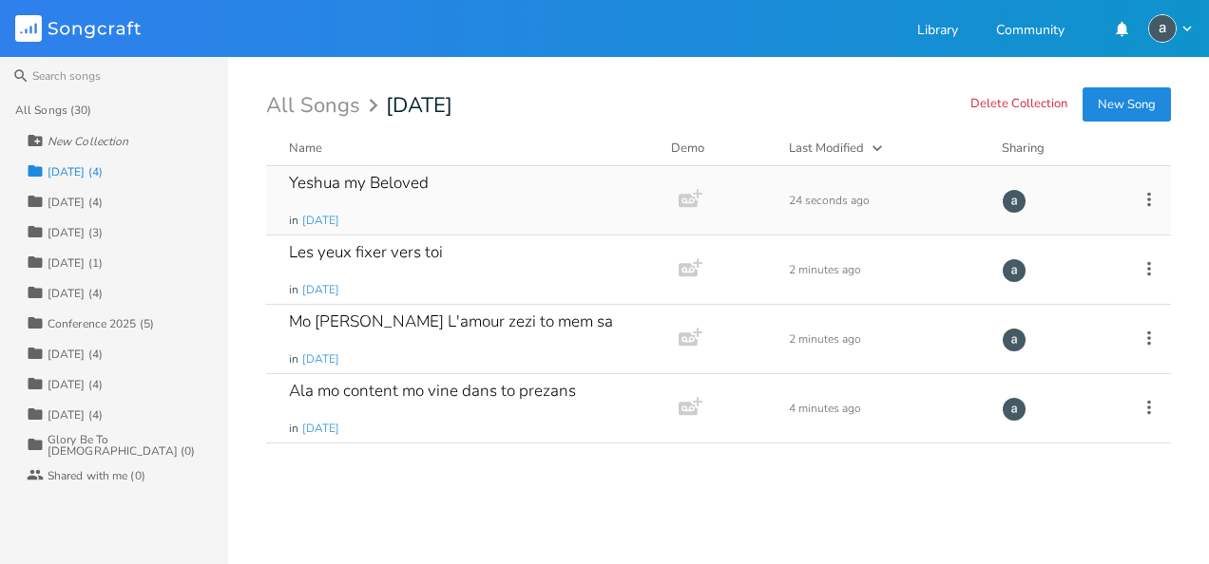
click at [430, 222] on div "Yeshua my Beloved in [DATE]" at bounding box center [468, 200] width 359 height 68
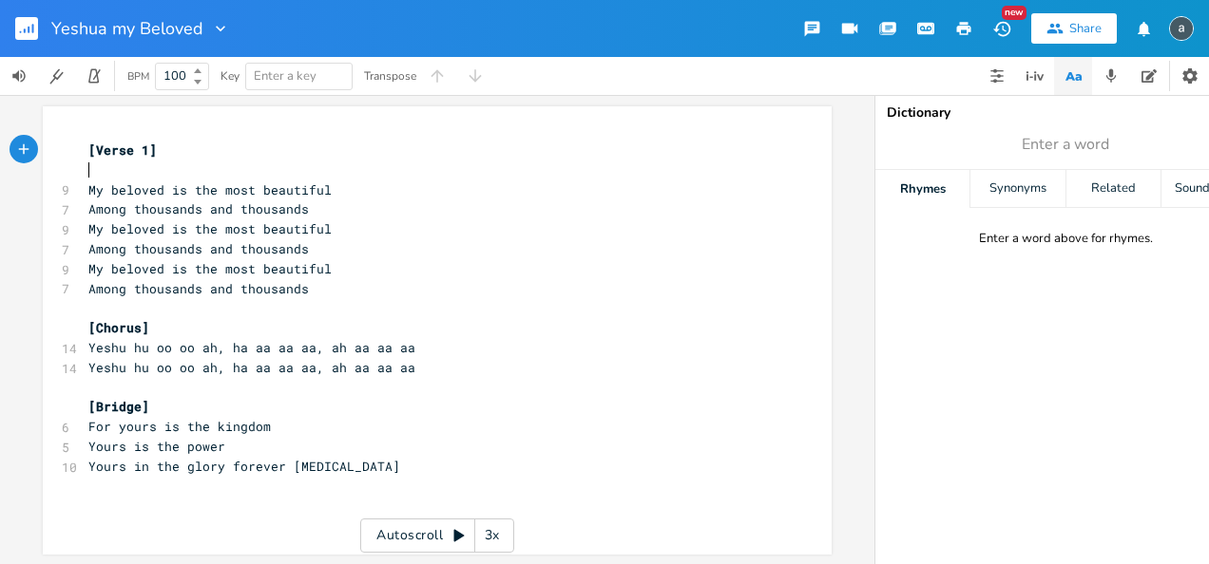
click at [327, 167] on pre "​" at bounding box center [428, 171] width 686 height 20
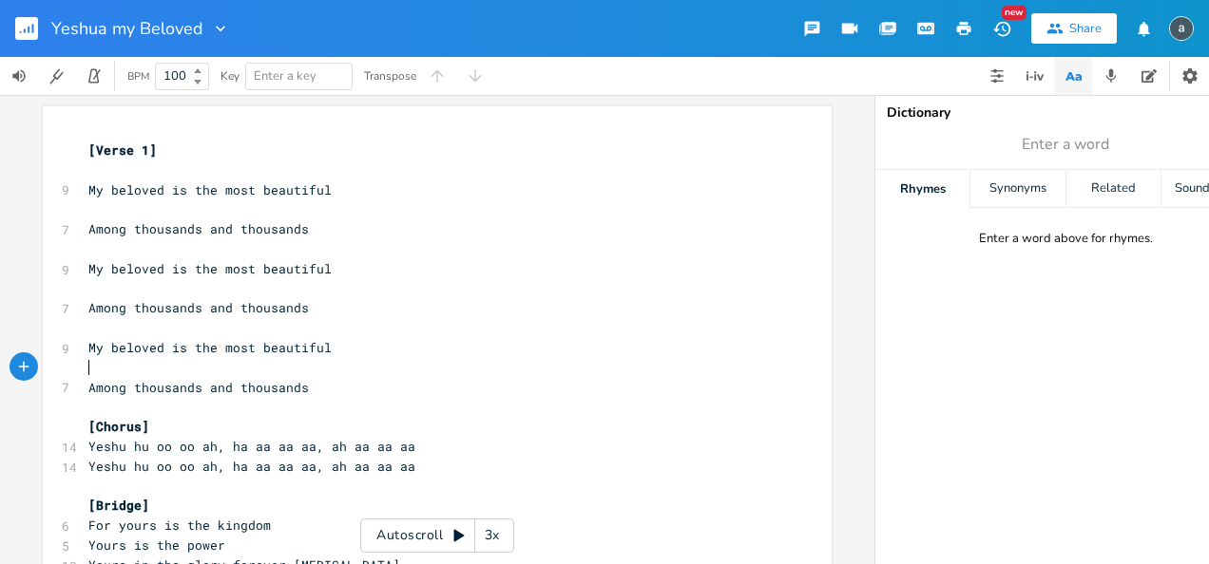
scroll to position [100, 0]
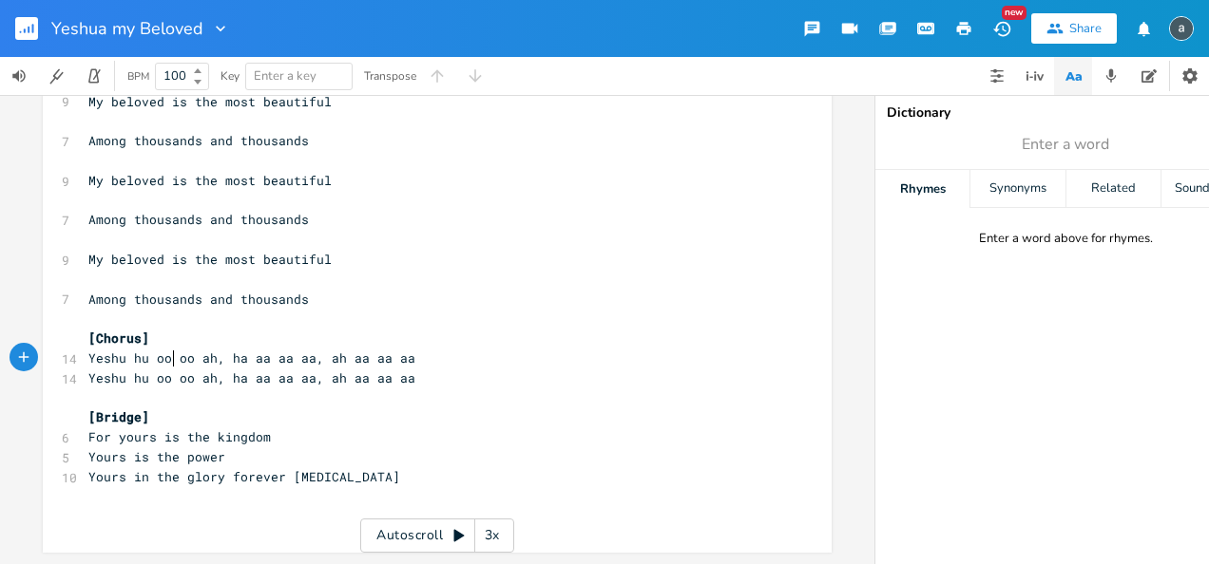
click at [170, 349] on pre "Yeshu hu oo oo ah, ha aa aa aa, ah aa aa aa" at bounding box center [428, 359] width 686 height 20
click at [153, 329] on pre "[Chorus]" at bounding box center [428, 339] width 686 height 20
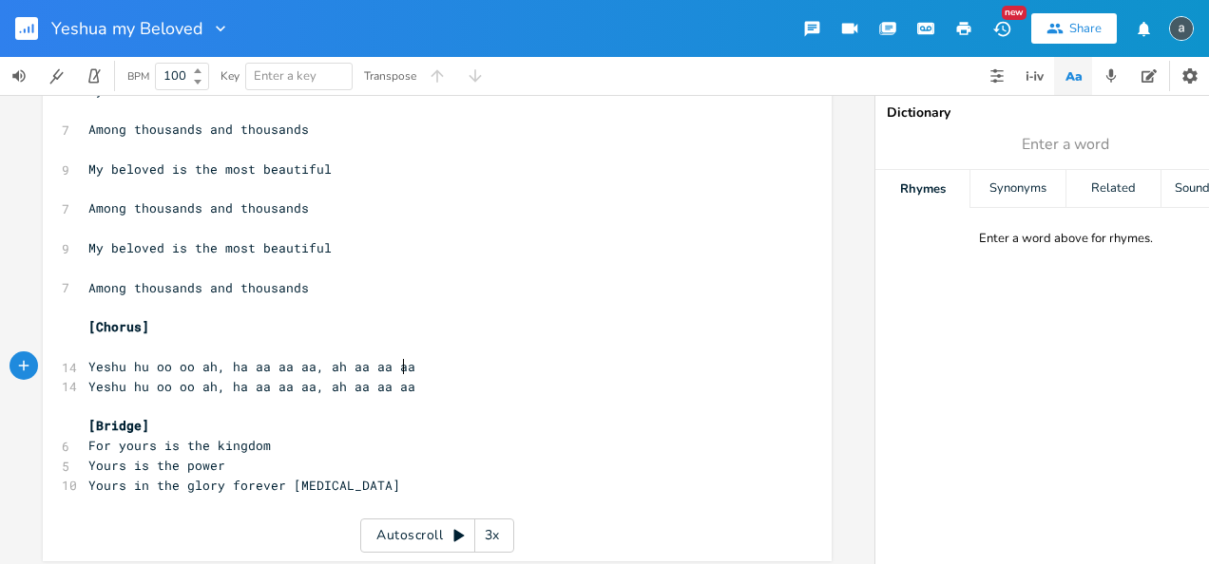
click at [423, 363] on pre "Yeshu hu oo oo ah, ha aa aa aa, ah aa aa aa" at bounding box center [428, 367] width 686 height 20
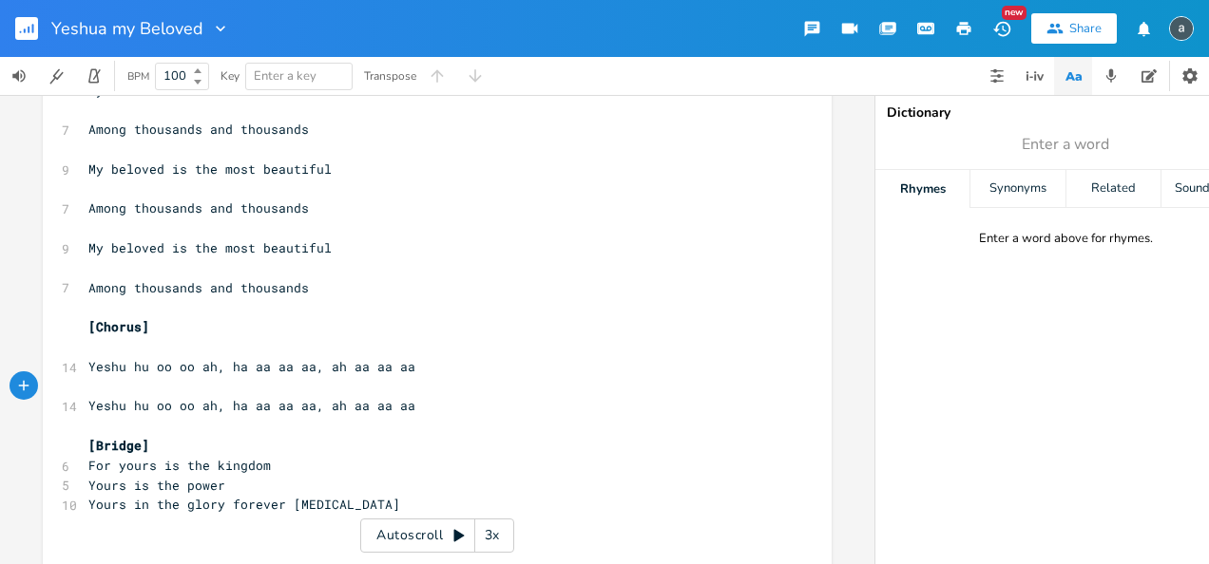
scroll to position [140, 0]
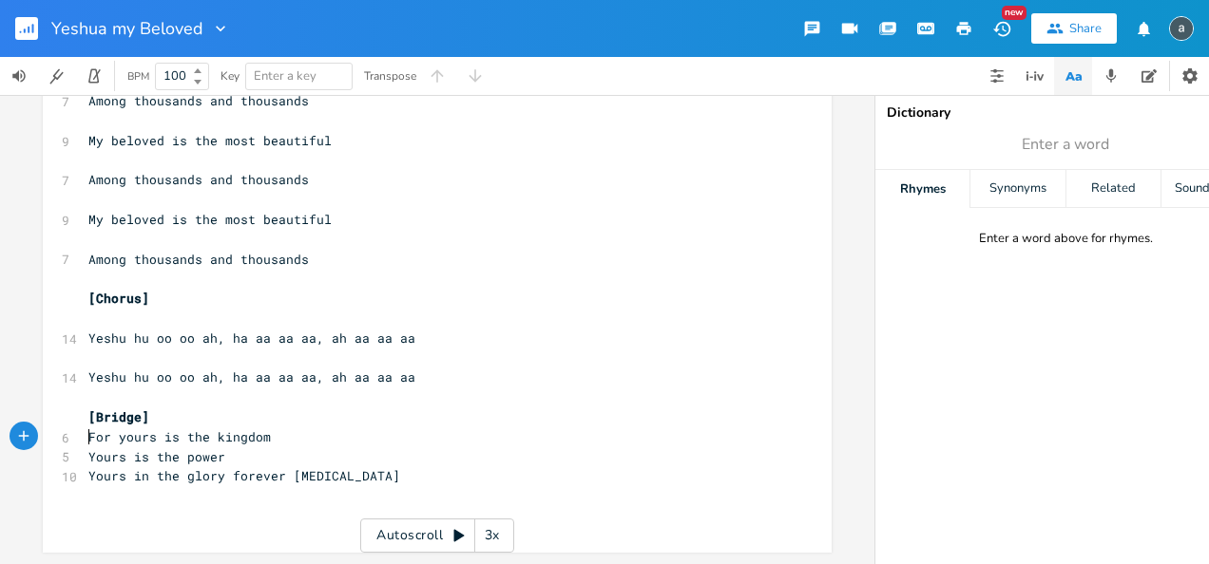
click at [88, 429] on span "For yours is the kingdom" at bounding box center [179, 437] width 182 height 17
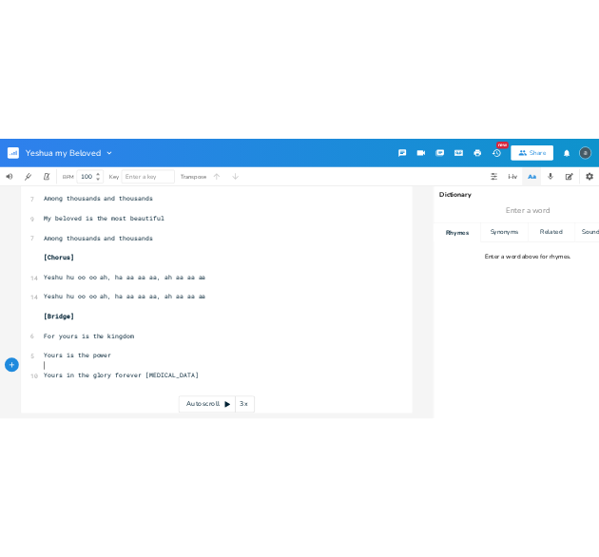
scroll to position [0, 0]
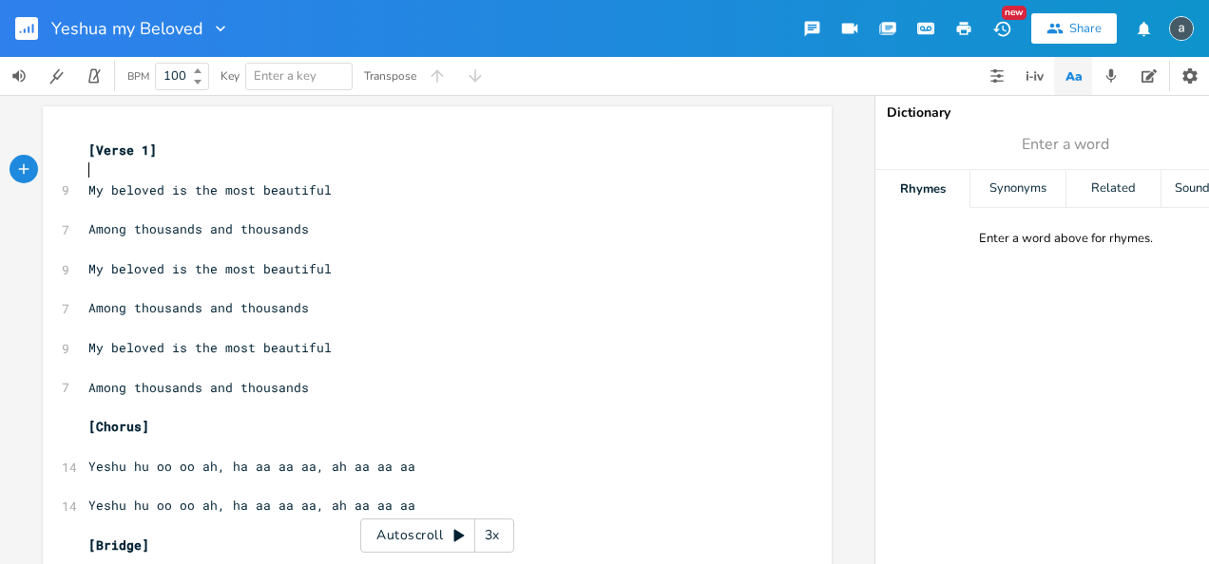
click at [173, 168] on pre "​" at bounding box center [428, 171] width 686 height 20
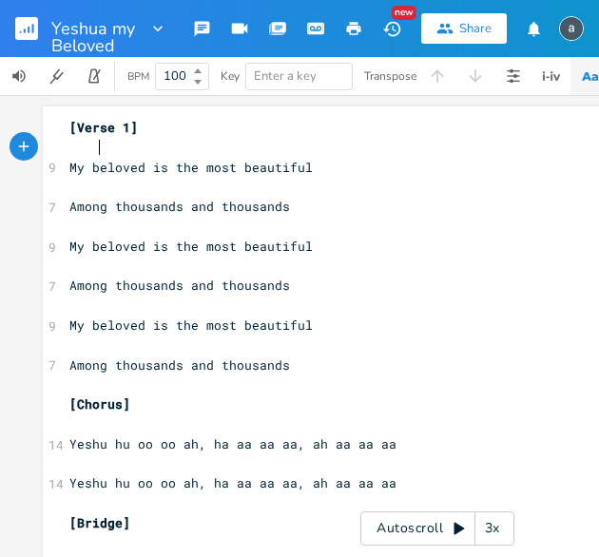
scroll to position [0, 14]
type textarea "Em C"
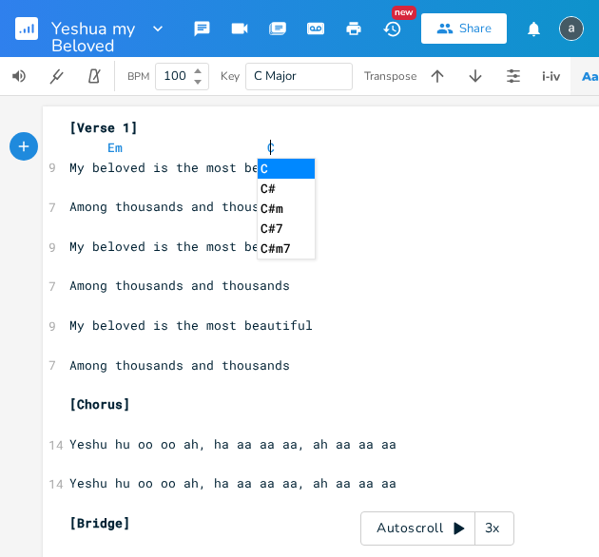
click at [91, 183] on pre "​" at bounding box center [437, 187] width 743 height 20
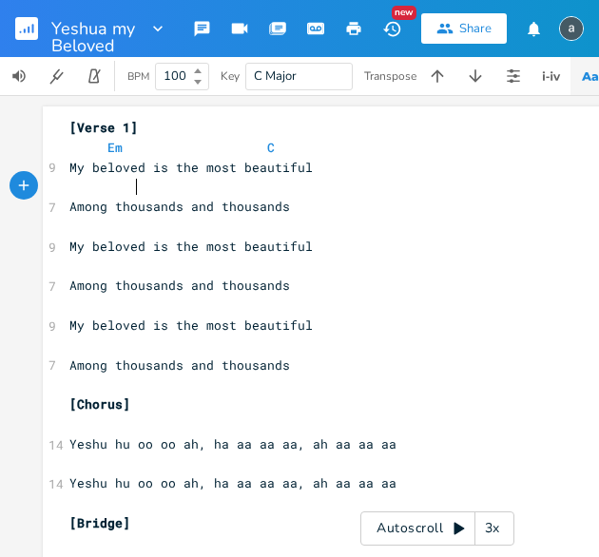
scroll to position [0, 29]
type textarea "G D"
click at [73, 233] on pre "​" at bounding box center [437, 227] width 743 height 20
type textarea "Em C"
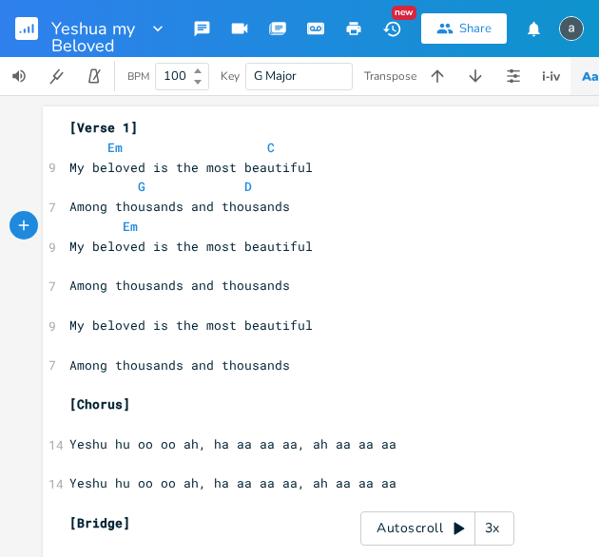
scroll to position [0, 101]
click at [69, 266] on pre "​" at bounding box center [437, 267] width 743 height 20
type textarea "G D"
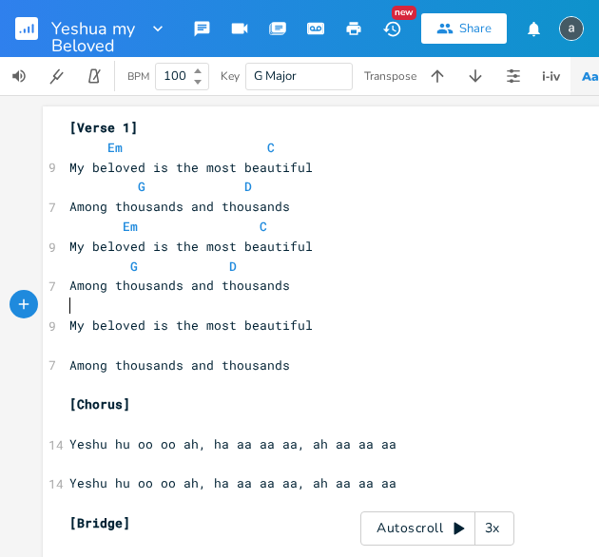
click at [87, 303] on pre "​" at bounding box center [437, 306] width 743 height 20
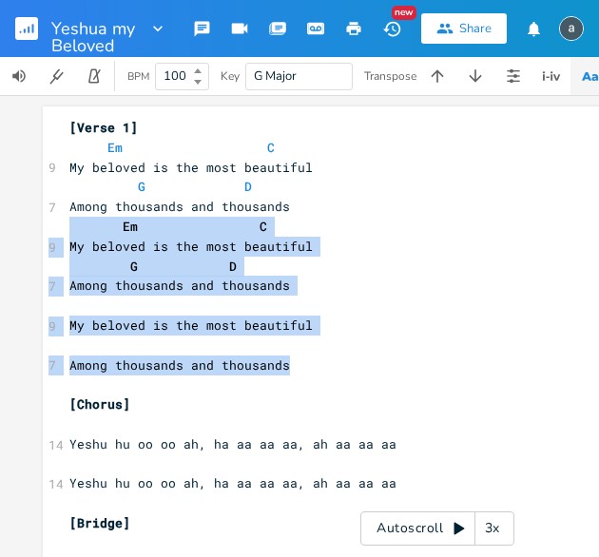
drag, startPoint x: 57, startPoint y: 225, endPoint x: 309, endPoint y: 356, distance: 283.9
click at [309, 356] on div "xxxxxxxxxx [Verse 1] Em C 9 My beloved is the most beautiful G D 7 Among thousa…" at bounding box center [437, 402] width 789 height 592
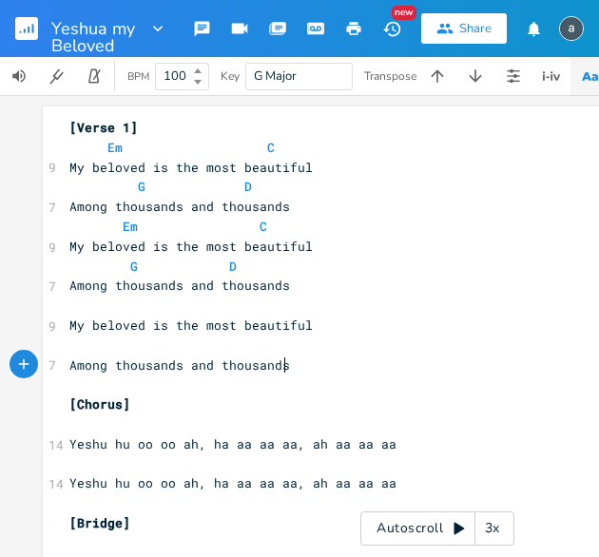
drag, startPoint x: 309, startPoint y: 356, endPoint x: 297, endPoint y: 370, distance: 17.5
click at [297, 370] on pre "Among thousands and thousands" at bounding box center [437, 365] width 743 height 20
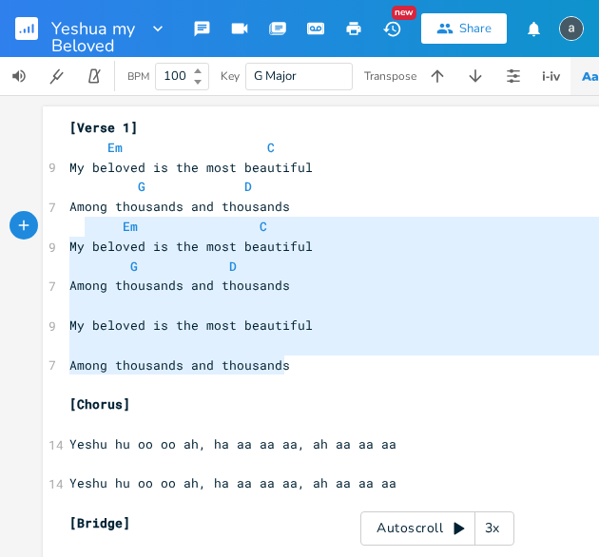
type textarea "Em C My beloved is the most beautiful G D Among thousands and thousands My belo…"
drag, startPoint x: 297, startPoint y: 370, endPoint x: 61, endPoint y: 227, distance: 276.2
click at [66, 227] on div "[Verse 1] Em C 9 My beloved is the most beautiful G D 7 Among thousands and tho…" at bounding box center [437, 404] width 743 height 573
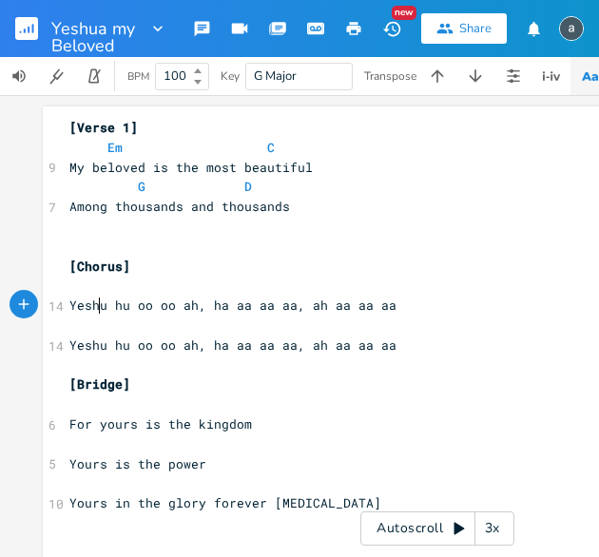
click at [95, 297] on span "Yeshu hu oo oo ah, ha aa aa aa, ah aa aa aa" at bounding box center [232, 304] width 327 height 17
click at [117, 288] on pre "​" at bounding box center [437, 286] width 743 height 20
type textarea "C D Em Bm"
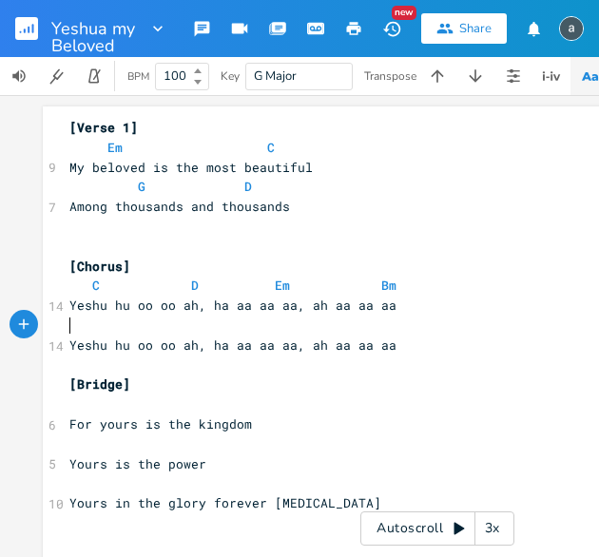
click at [107, 333] on pre "​" at bounding box center [437, 325] width 743 height 20
click at [122, 355] on pre "​" at bounding box center [437, 365] width 743 height 20
type textarea "Yeshu hu oo oo ah, ha aa aa aa, ah aa aa aa"
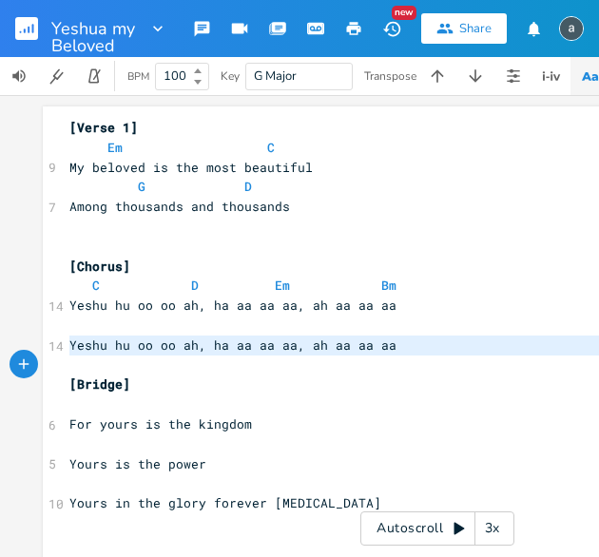
click at [122, 355] on pre "​" at bounding box center [437, 365] width 743 height 20
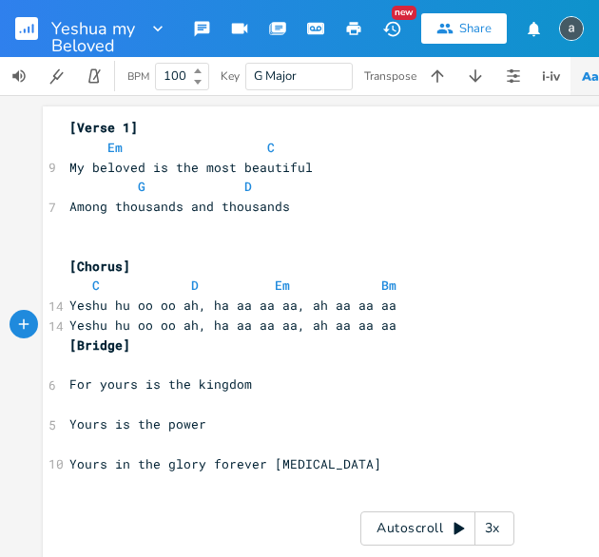
click at [156, 332] on span "Yeshu hu oo oo ah, ha aa aa aa, ah aa aa aa" at bounding box center [232, 324] width 327 height 17
type textarea "Yeshu hu oo oo ah, ha aa aa aa, ah aa aa aa"
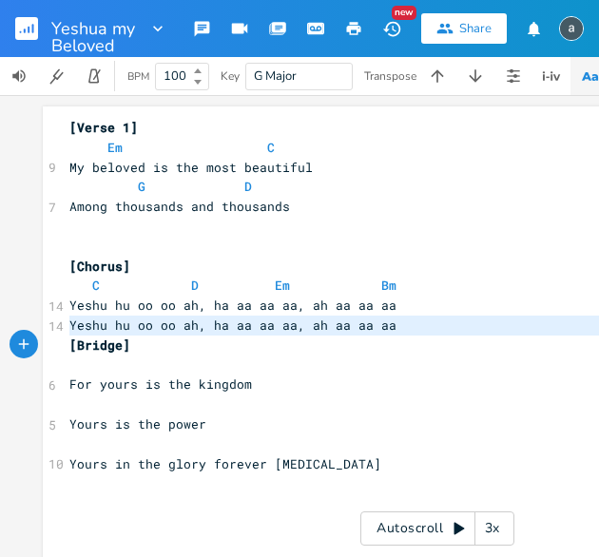
click at [156, 332] on span "Yeshu hu oo oo ah, ha aa aa aa, ah aa aa aa" at bounding box center [232, 324] width 327 height 17
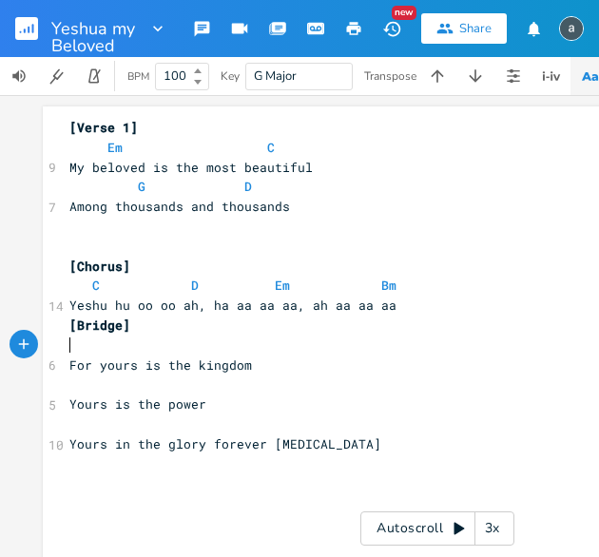
click at [148, 343] on pre "​" at bounding box center [437, 345] width 743 height 20
type textarea "C"
click at [146, 381] on pre "​" at bounding box center [437, 384] width 743 height 20
type textarea "D"
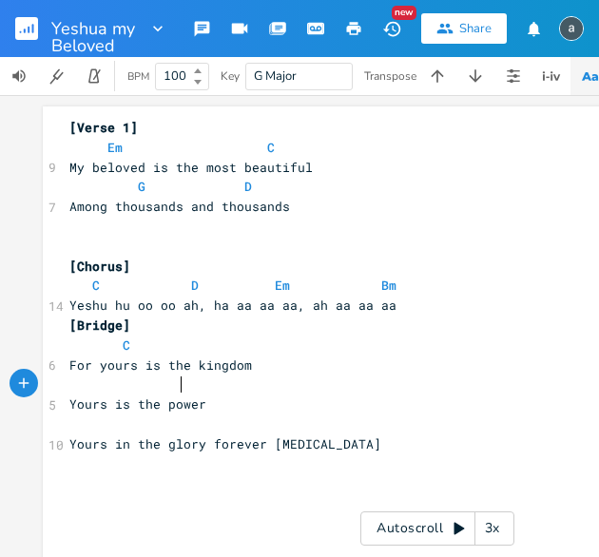
scroll to position [0, 57]
click at [120, 436] on span "Yours in the glory forever [MEDICAL_DATA]" at bounding box center [225, 443] width 312 height 17
click at [133, 425] on pre "​" at bounding box center [437, 424] width 743 height 20
type textarea "Em Bm"
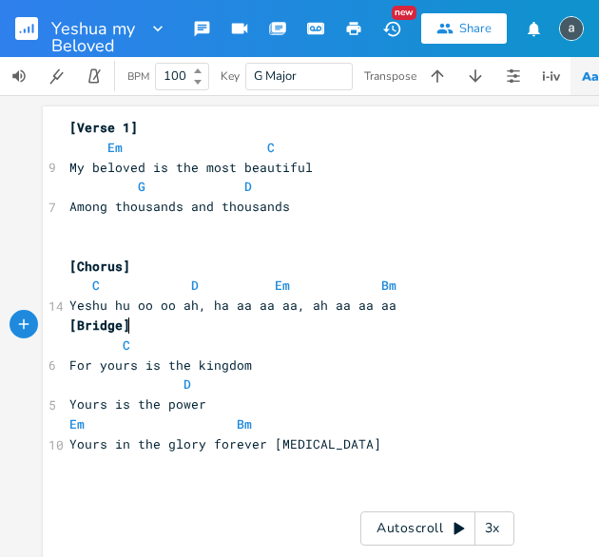
click at [279, 325] on pre "[Bridge]" at bounding box center [437, 325] width 743 height 20
click at [20, 37] on rect "button" at bounding box center [26, 28] width 23 height 23
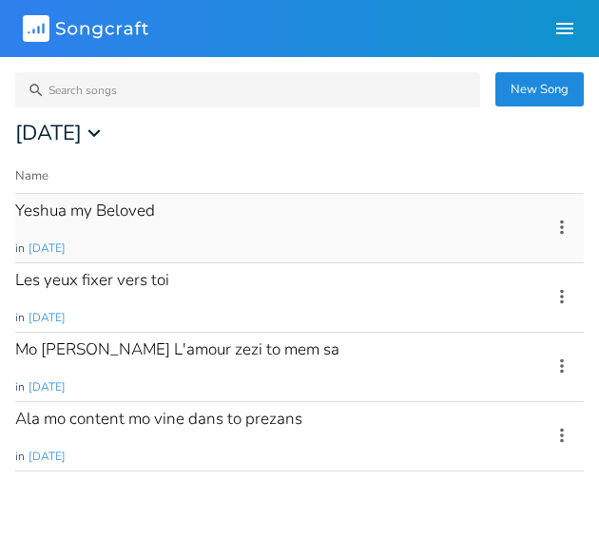
click at [558, 228] on icon at bounding box center [561, 227] width 21 height 21
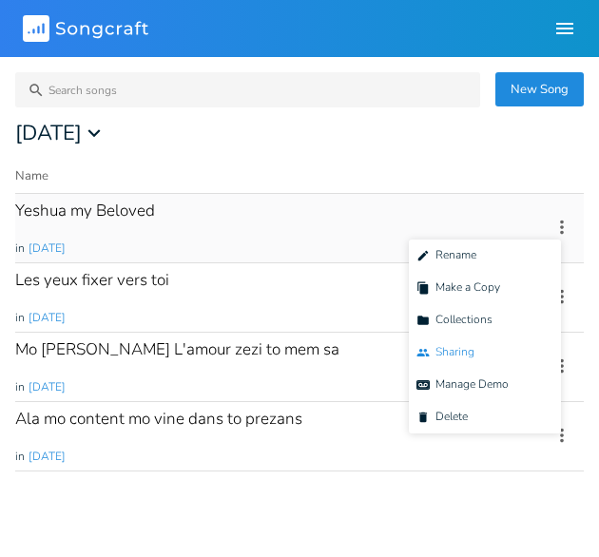
click at [479, 343] on li "Collaborators Sharing" at bounding box center [485, 352] width 152 height 32
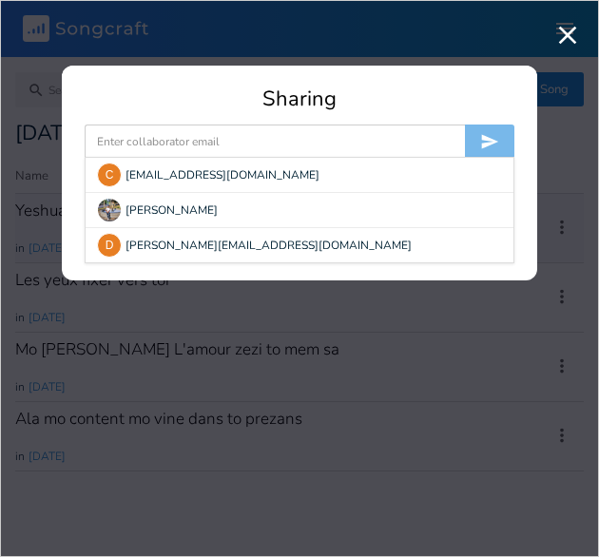
click at [328, 156] on form "C [EMAIL_ADDRESS][DOMAIN_NAME] [PERSON_NAME] [PERSON_NAME][EMAIL_ADDRESS][DOMAI…" at bounding box center [300, 141] width 430 height 34
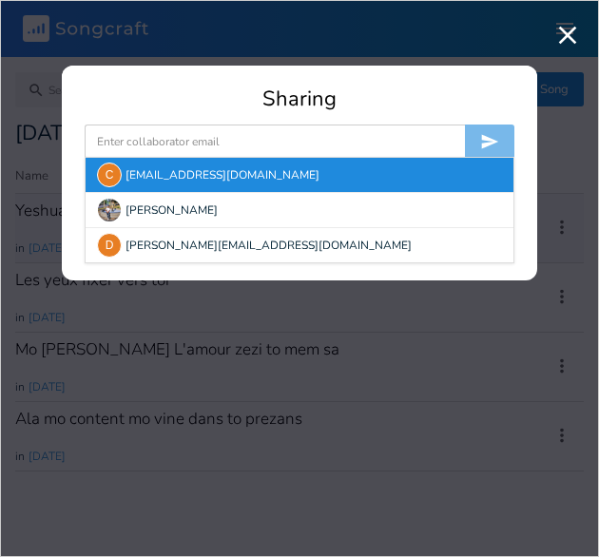
click at [99, 168] on div "C" at bounding box center [109, 174] width 25 height 25
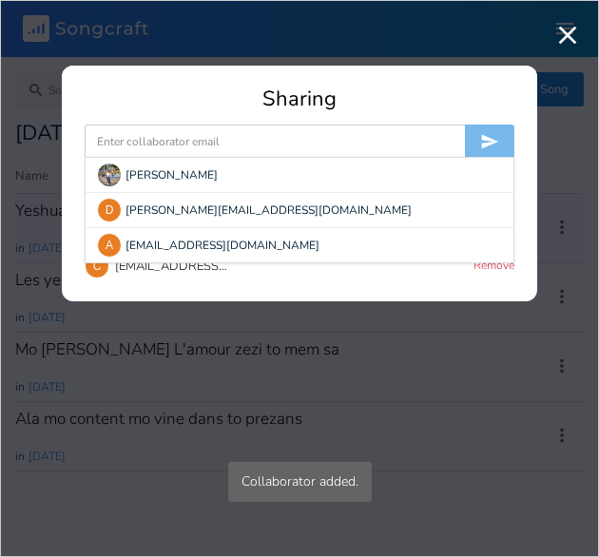
click at [131, 152] on input at bounding box center [275, 141] width 380 height 34
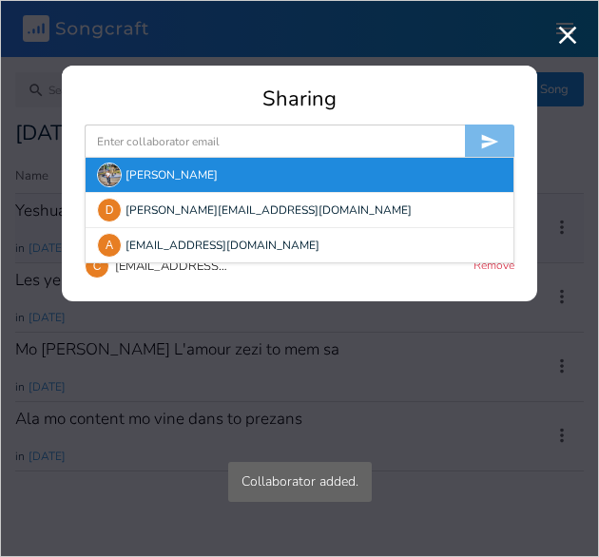
click at [115, 182] on img at bounding box center [109, 174] width 25 height 25
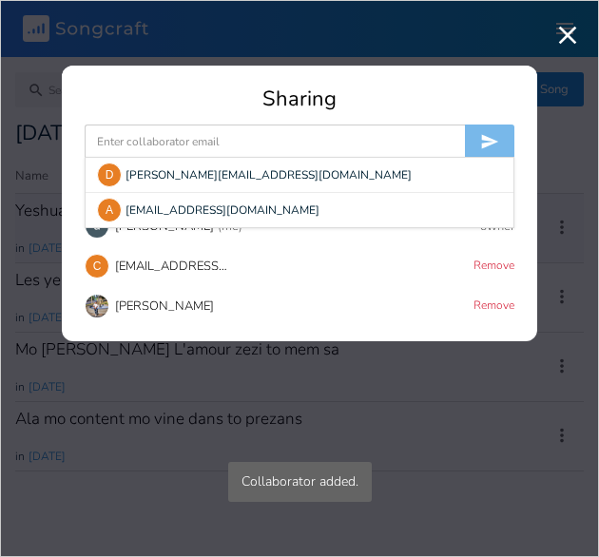
click at [148, 151] on input at bounding box center [275, 141] width 380 height 34
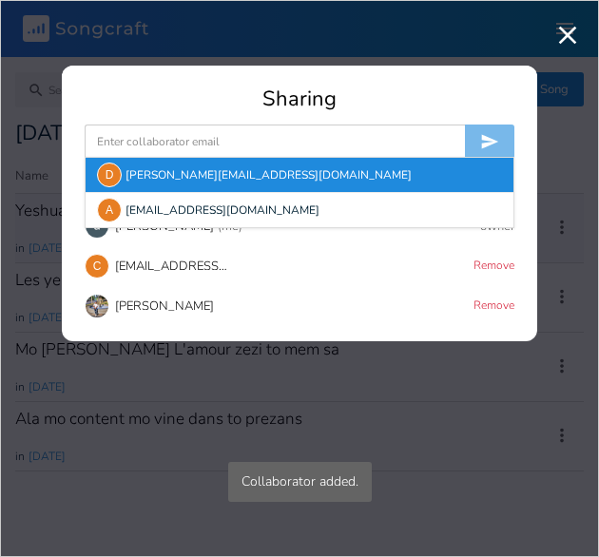
click at [114, 177] on div "D" at bounding box center [109, 174] width 25 height 25
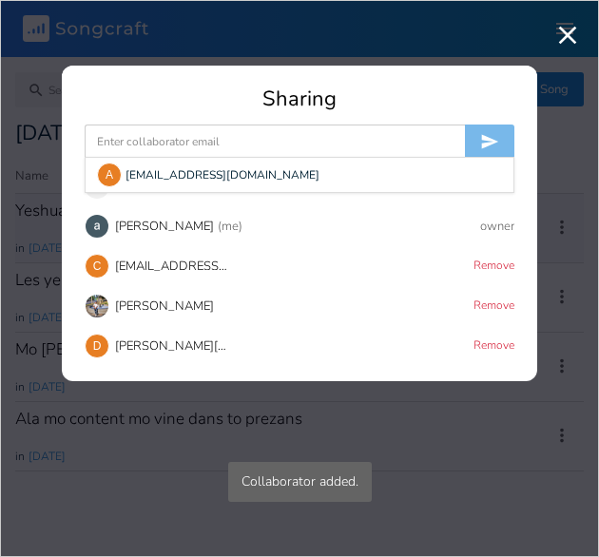
click at [150, 154] on input at bounding box center [275, 141] width 380 height 34
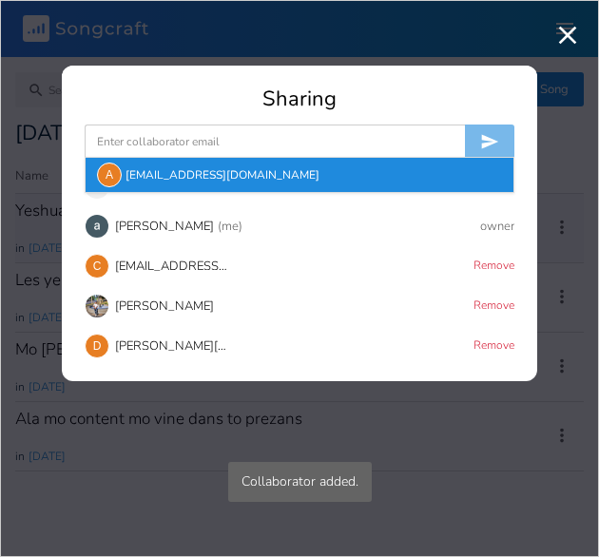
click at [115, 176] on div "A" at bounding box center [109, 174] width 25 height 25
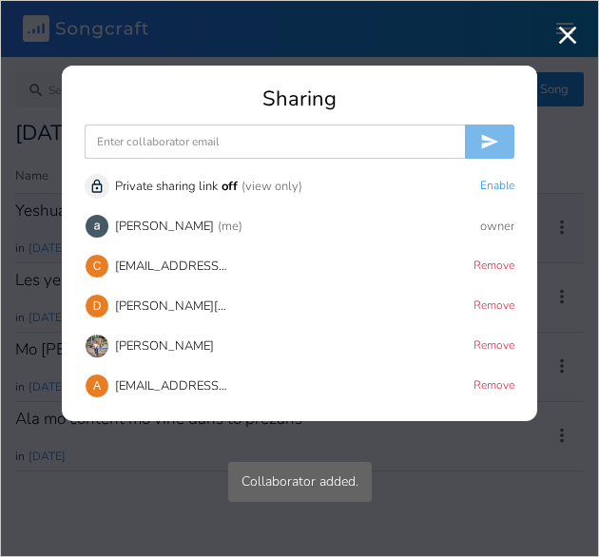
click at [555, 38] on icon "button" at bounding box center [567, 35] width 30 height 30
